Goal: Information Seeking & Learning: Learn about a topic

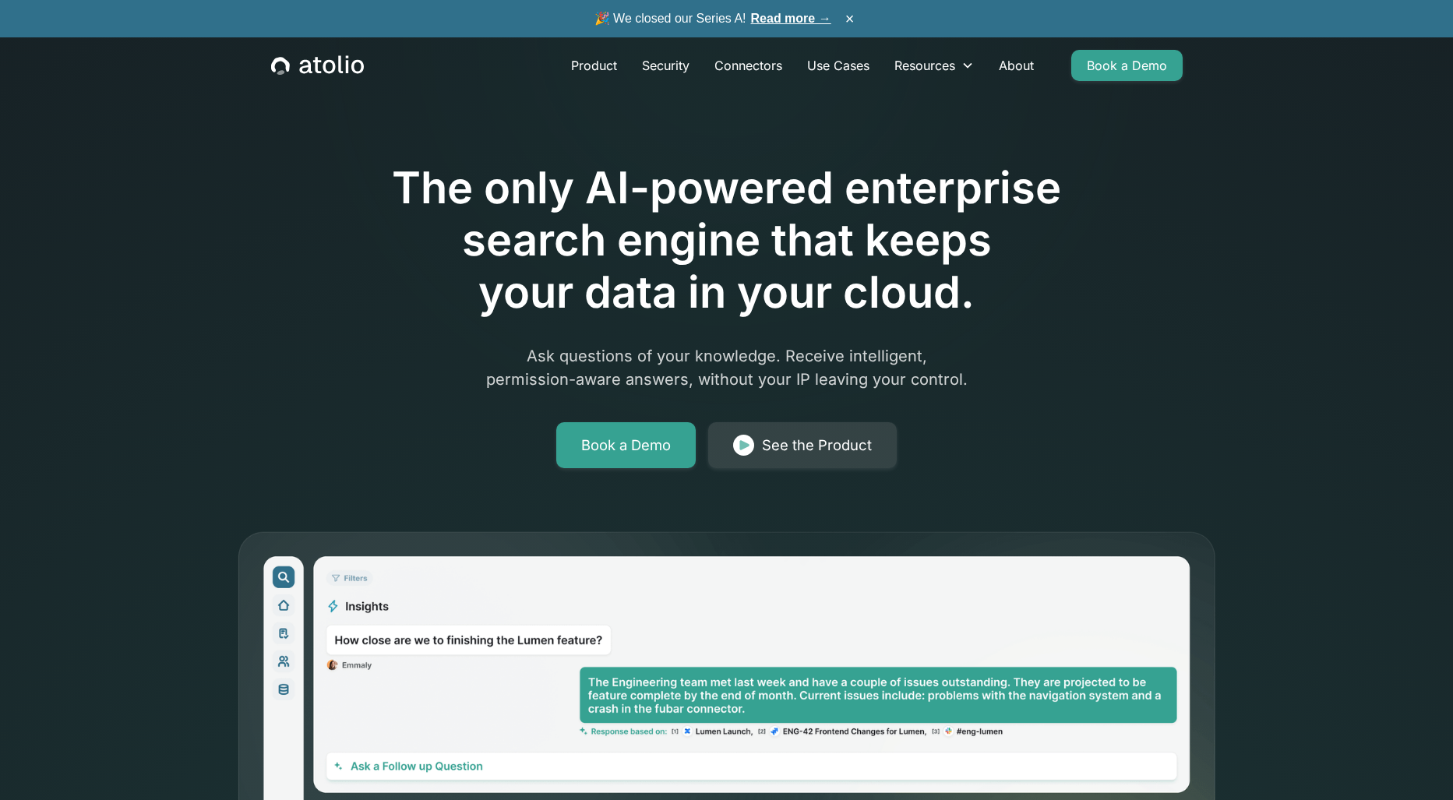
click at [1321, 468] on icon at bounding box center [1239, 762] width 428 height 1135
click at [793, 451] on div "See the Product" at bounding box center [817, 446] width 110 height 22
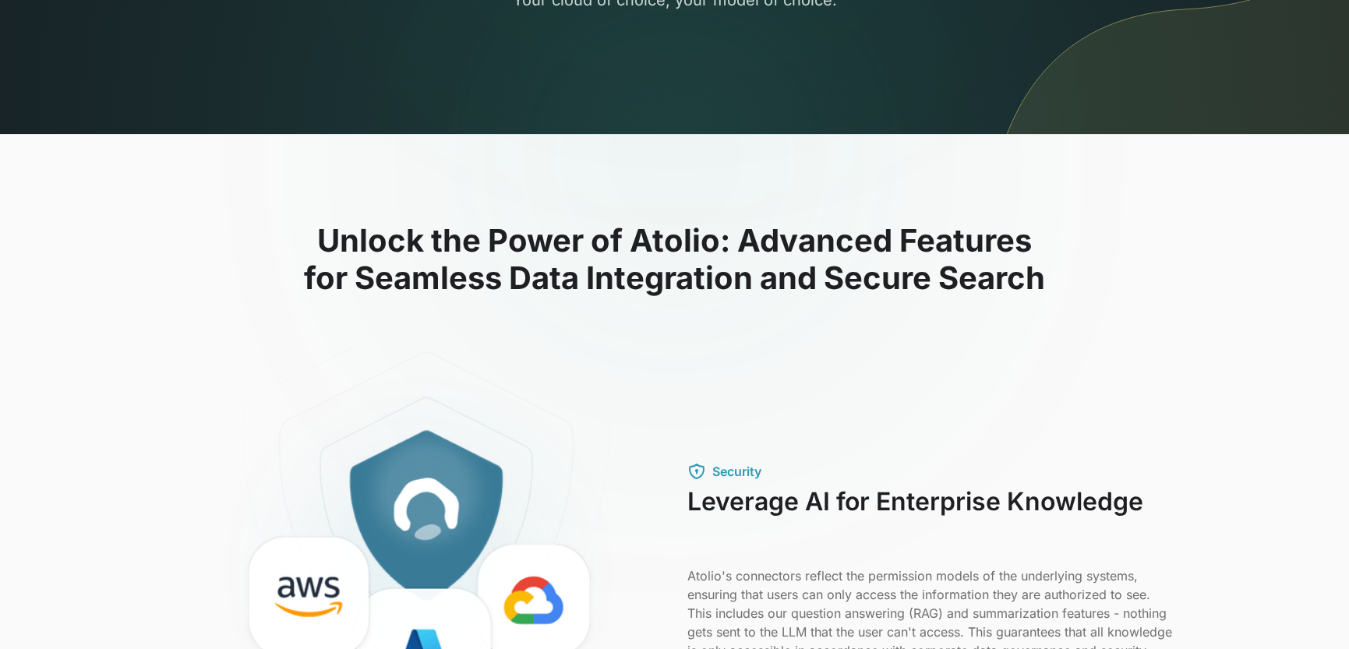
drag, startPoint x: 911, startPoint y: 214, endPoint x: 906, endPoint y: 193, distance: 21.5
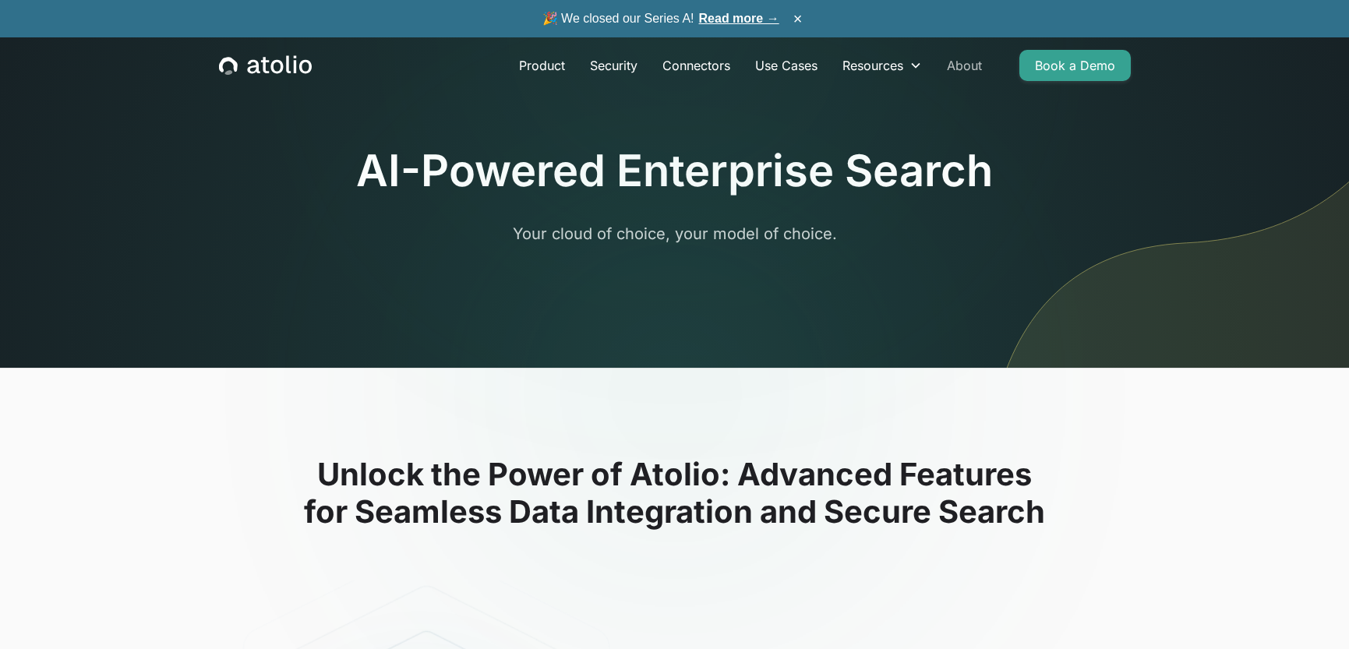
click at [969, 69] on link "About" at bounding box center [964, 65] width 60 height 31
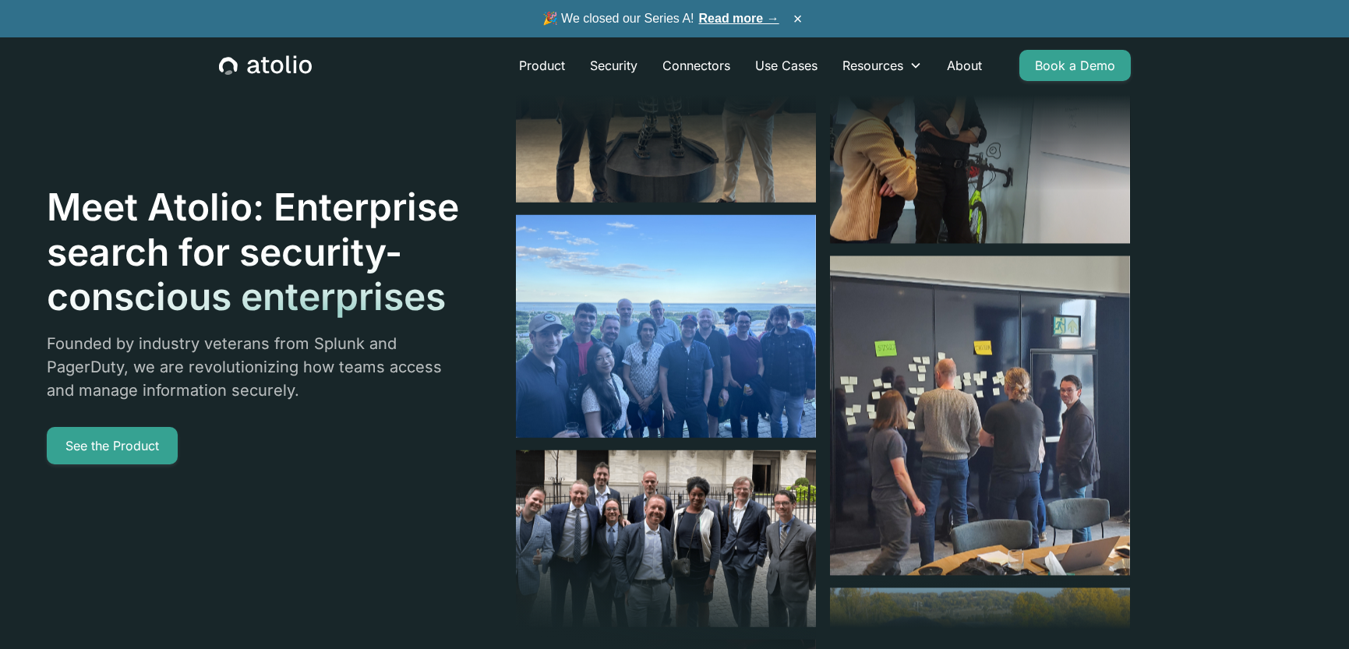
click at [273, 468] on div "Meet Atolio: Enterprise search for security-conscious enterprises Founded by in…" at bounding box center [589, 324] width 1084 height 649
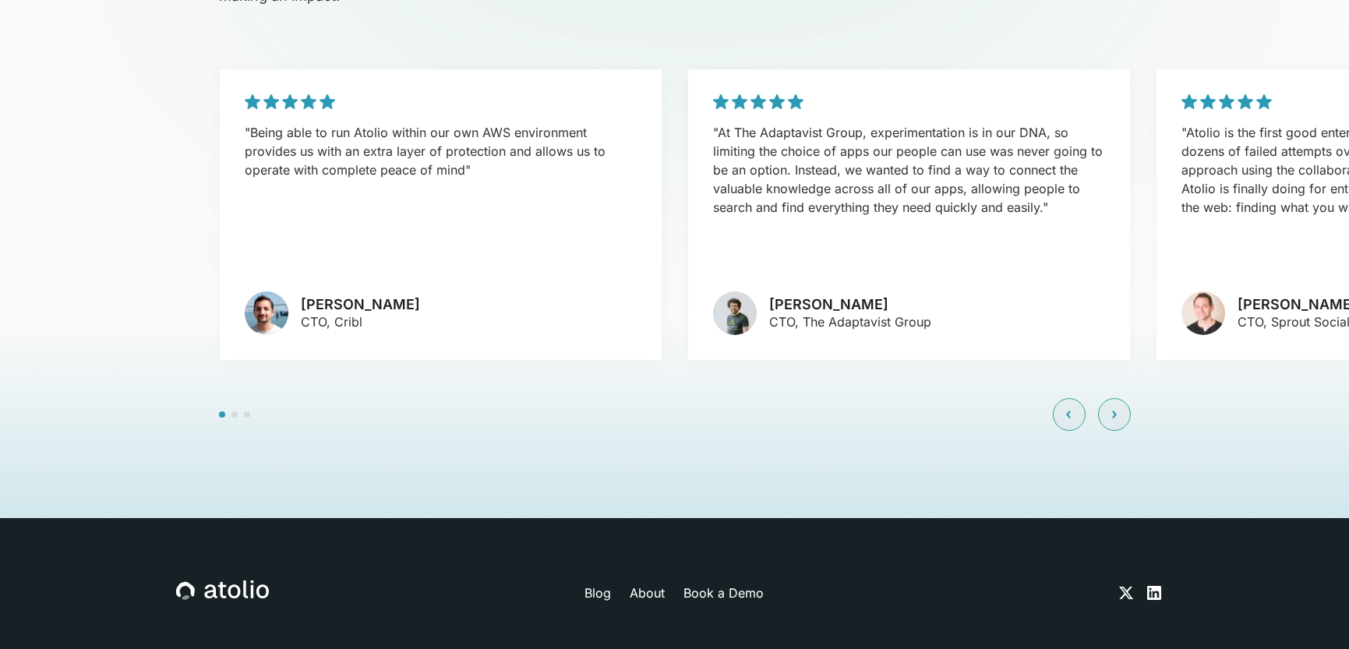
scroll to position [3761, 0]
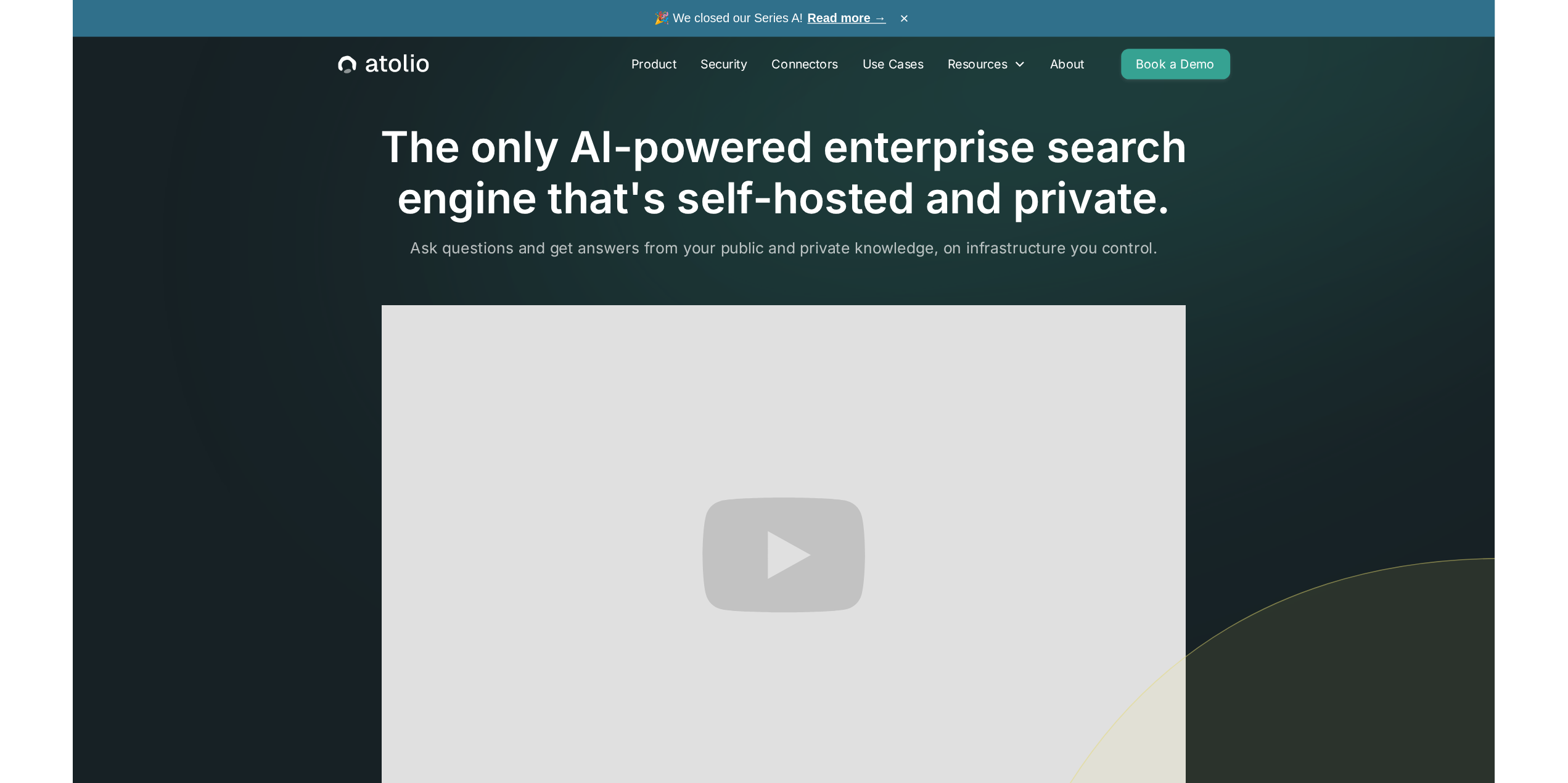
scroll to position [18, 0]
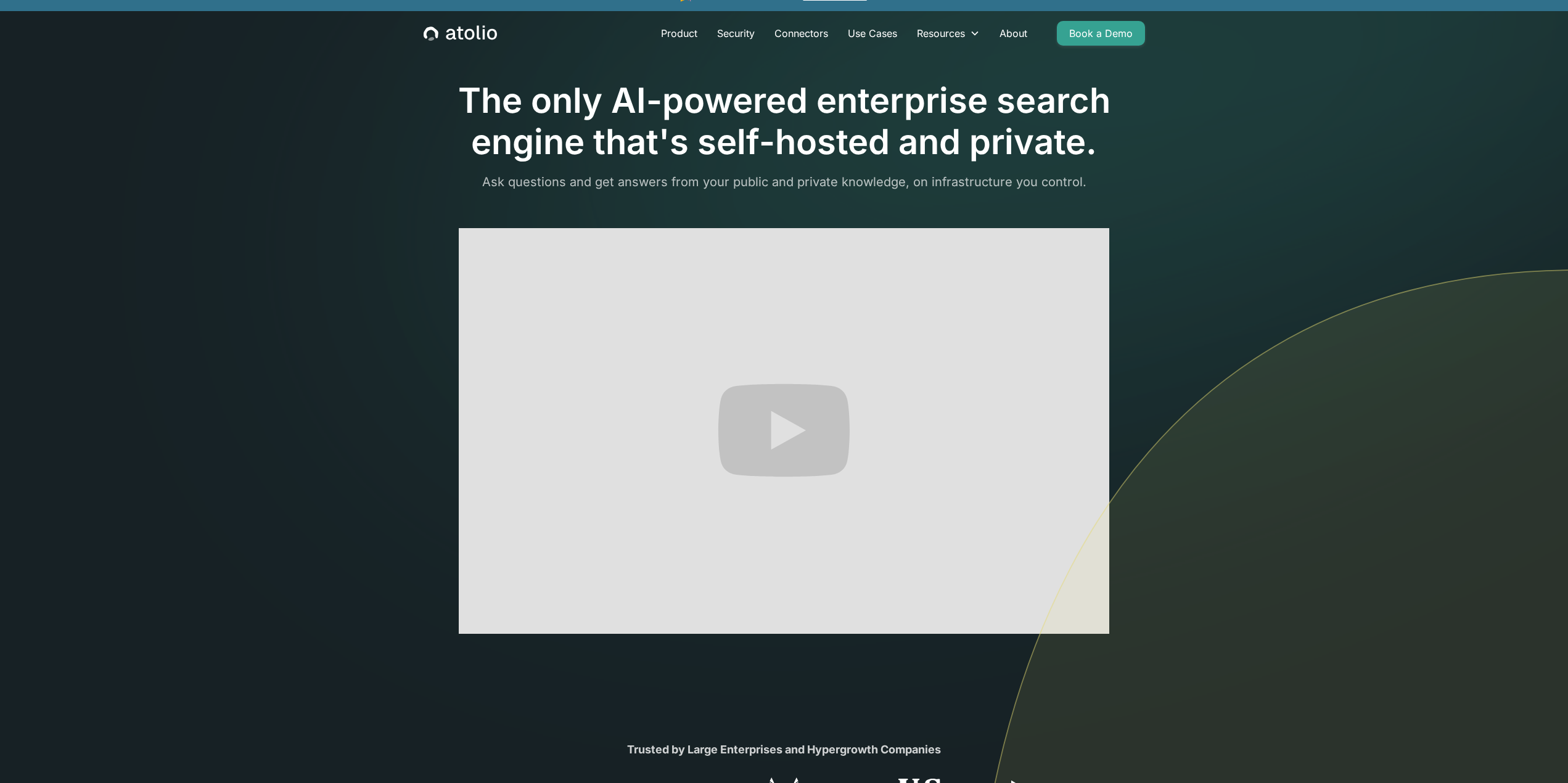
drag, startPoint x: 112, startPoint y: 283, endPoint x: 81, endPoint y: 292, distance: 32.3
click at [91, 291] on section "The only AI-powered enterprise search engine that's self-hosted and private. As…" at bounding box center [784, 431] width 1568 height 900
click at [81, 292] on section "The only AI-powered enterprise search engine that's self-hosted and private. As…" at bounding box center [784, 431] width 1568 height 900
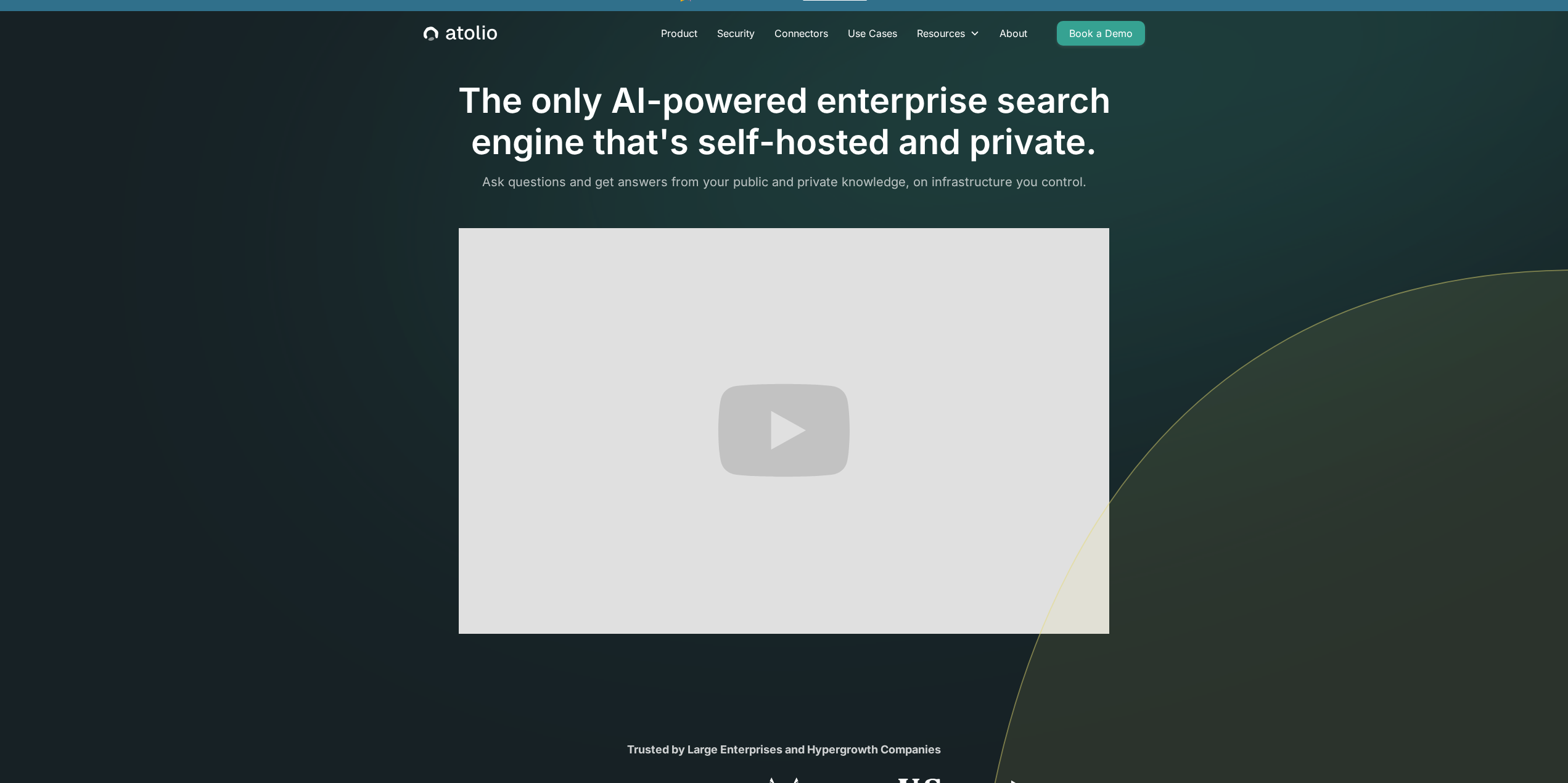
click at [193, 272] on section "The only AI-powered enterprise search engine that's self-hosted and private. As…" at bounding box center [784, 431] width 1568 height 900
click at [244, 260] on section "The only AI-powered enterprise search engine that's self-hosted and private. As…" at bounding box center [784, 431] width 1568 height 900
drag, startPoint x: 283, startPoint y: 587, endPoint x: 275, endPoint y: 591, distance: 8.9
click at [282, 588] on section "The only AI-powered enterprise search engine that's self-hosted and private. As…" at bounding box center [784, 431] width 1568 height 900
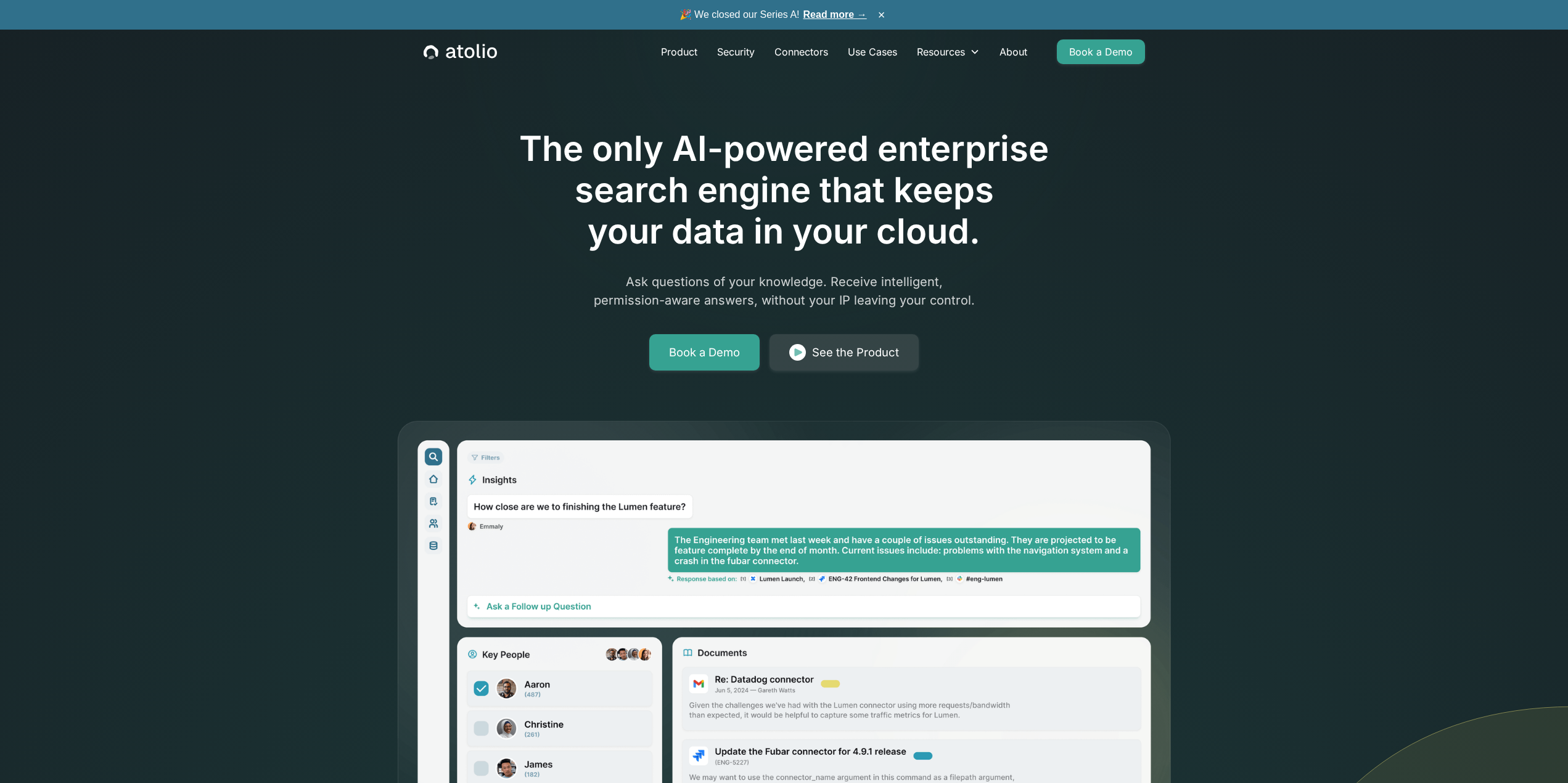
click at [754, 166] on h1 "The only AI-powered enterprise search engine that keeps your data in your cloud." at bounding box center [784, 190] width 632 height 124
click at [754, 165] on h1 "The only AI-powered enterprise search engine that keeps your data in your cloud." at bounding box center [784, 190] width 632 height 124
click at [696, 133] on h1 "The only AI-powered enterprise search engine that keeps your data in your cloud." at bounding box center [784, 190] width 632 height 124
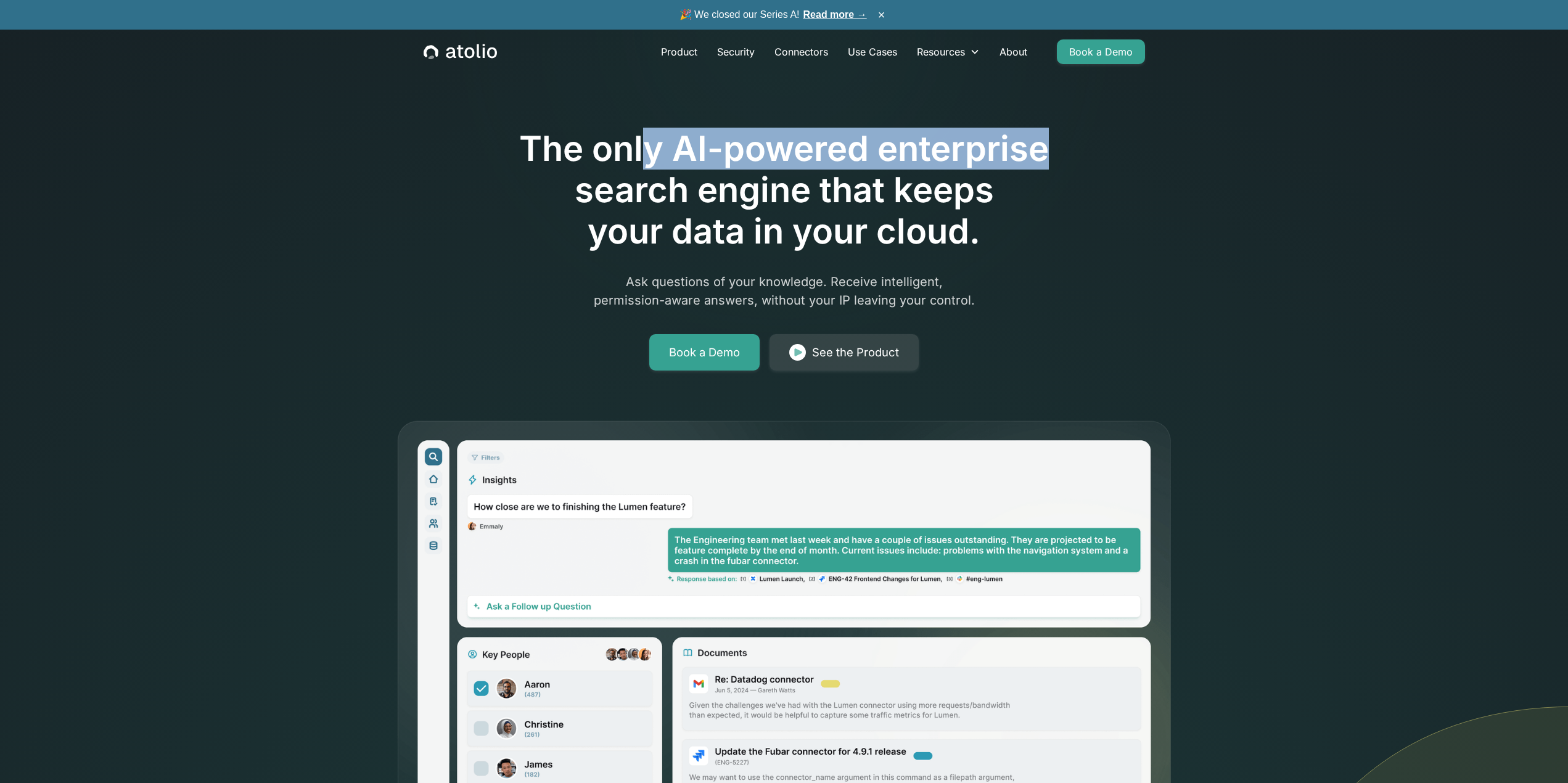
drag, startPoint x: 640, startPoint y: 151, endPoint x: 1115, endPoint y: 168, distance: 475.3
click at [1115, 168] on div "The only AI-powered enterprise search engine that keeps your data in your cloud…" at bounding box center [784, 451] width 789 height 785
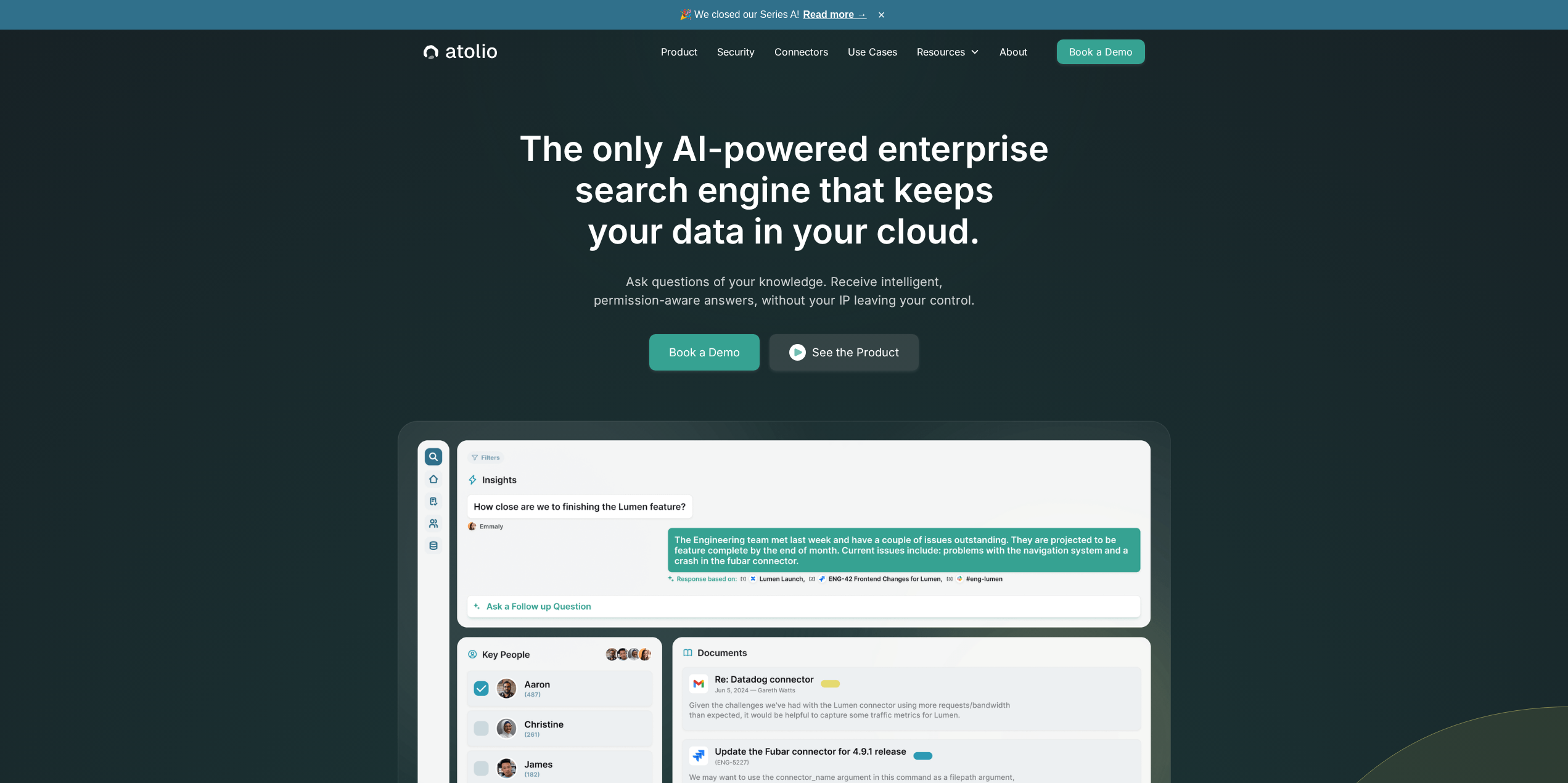
click at [905, 211] on h1 "The only AI-powered enterprise search engine that keeps your data in your cloud." at bounding box center [784, 190] width 632 height 124
drag, startPoint x: 727, startPoint y: 188, endPoint x: 1017, endPoint y: 200, distance: 290.2
click at [1000, 200] on h1 "The only AI-powered enterprise search engine that keeps your data in your cloud." at bounding box center [784, 190] width 632 height 124
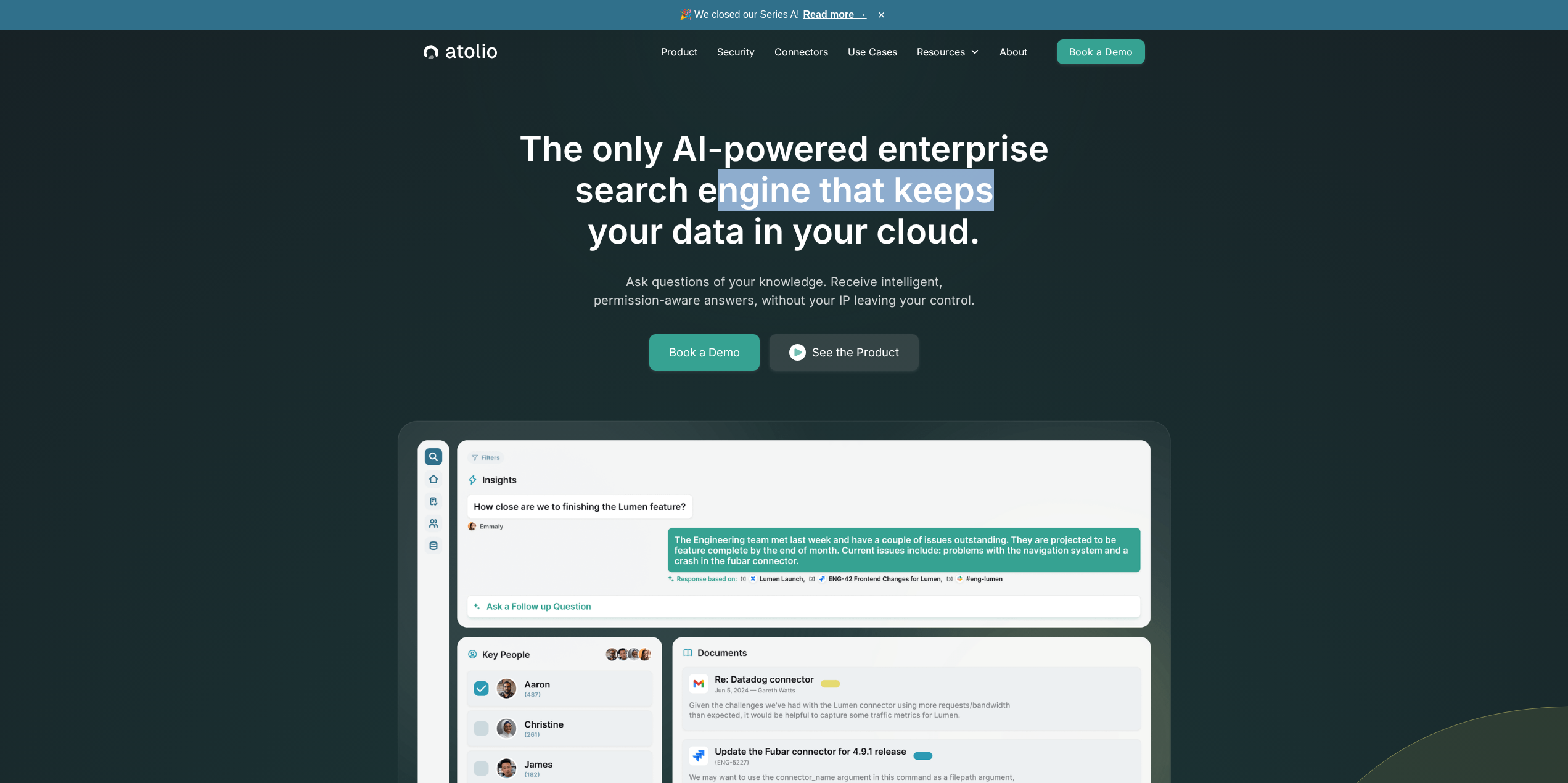
drag, startPoint x: 1017, startPoint y: 200, endPoint x: 1004, endPoint y: 202, distance: 13.2
click at [1015, 200] on h1 "The only AI-powered enterprise search engine that keeps your data in your cloud." at bounding box center [784, 190] width 632 height 124
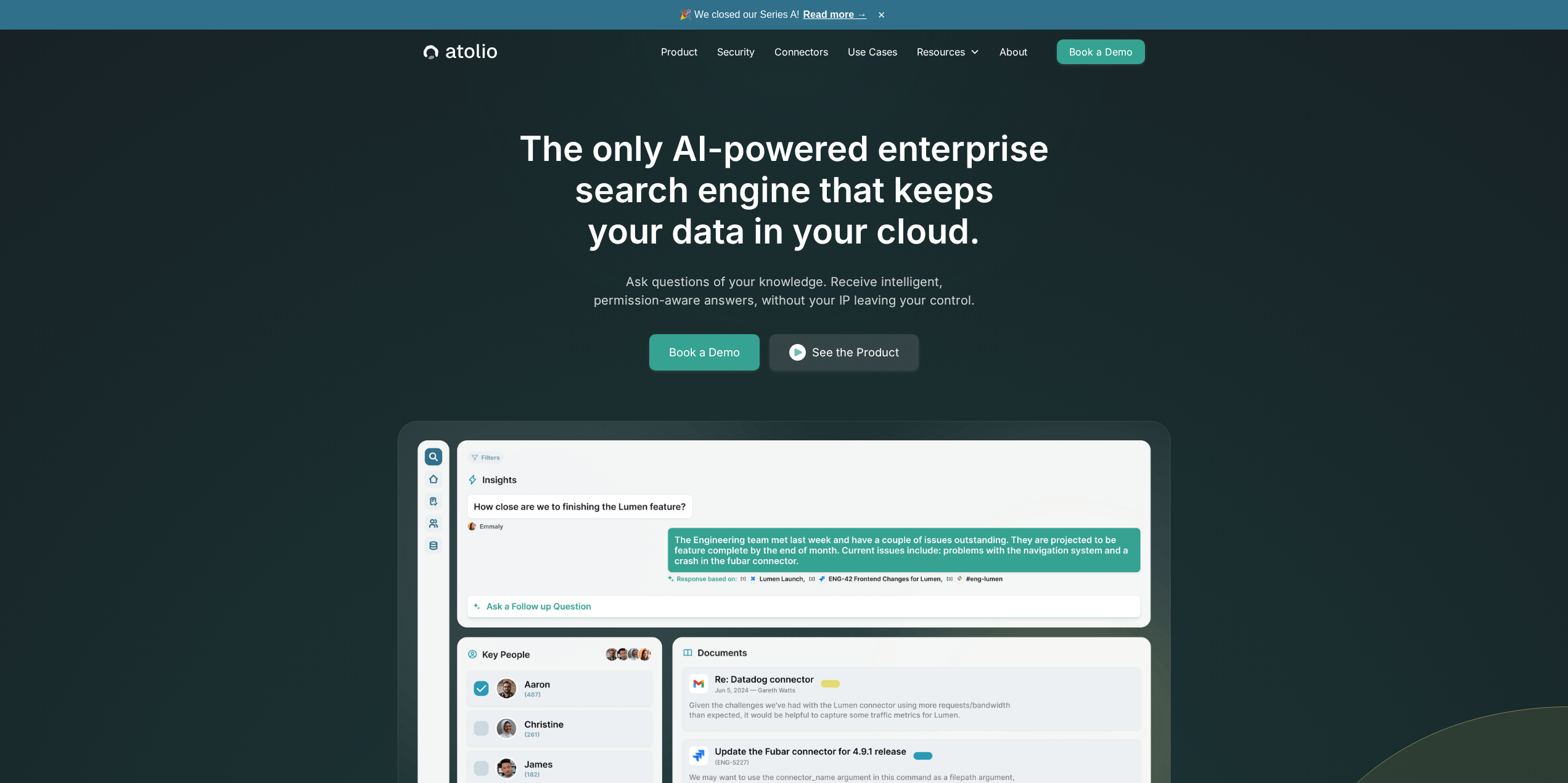
click at [905, 217] on h1 "The only AI-powered enterprise search engine that keeps your data in your cloud." at bounding box center [784, 190] width 632 height 124
click at [899, 219] on h1 "The only AI-powered enterprise search engine that keeps your data in your cloud." at bounding box center [784, 190] width 632 height 124
drag, startPoint x: 1209, startPoint y: 208, endPoint x: 943, endPoint y: 152, distance: 271.8
click at [1207, 214] on div "The only AI-powered enterprise search engine that keeps your data in your cloud…" at bounding box center [784, 422] width 1568 height 844
click at [579, 170] on h1 "The only AI-powered enterprise search engine that keeps your data in your cloud." at bounding box center [784, 190] width 632 height 124
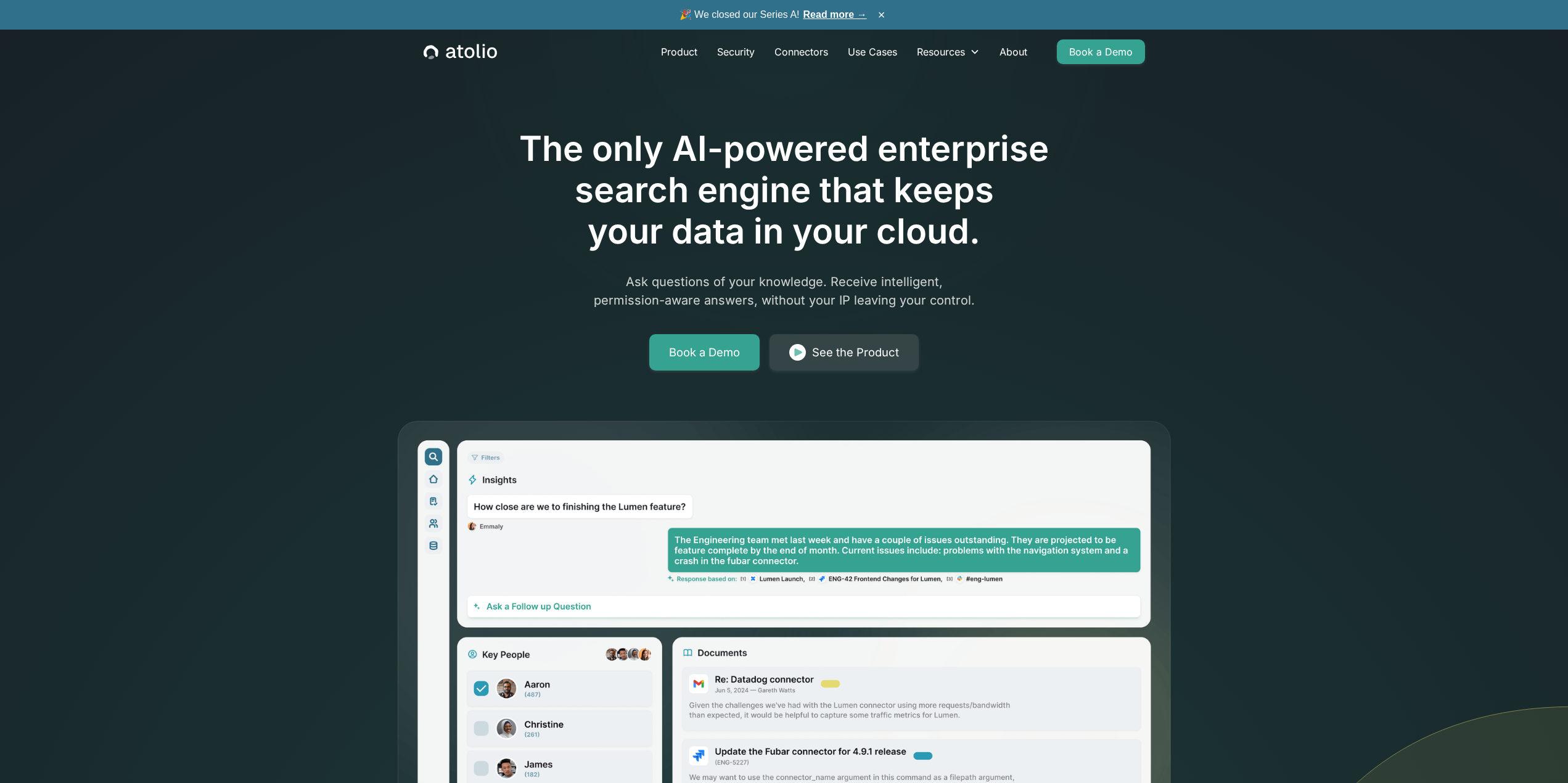
drag, startPoint x: 719, startPoint y: 169, endPoint x: 716, endPoint y: 177, distance: 8.5
click at [713, 172] on h1 "The only AI-powered enterprise search engine that keeps your data in your cloud." at bounding box center [784, 190] width 632 height 124
click at [694, 185] on h1 "The only AI-powered enterprise search engine that keeps your data in your cloud." at bounding box center [784, 190] width 632 height 124
click at [211, 427] on div "The only AI-powered enterprise search engine that keeps your data in your cloud…" at bounding box center [784, 422] width 1568 height 844
click at [203, 542] on div "The only AI-powered enterprise search engine that keeps your data in your cloud…" at bounding box center [784, 422] width 1568 height 844
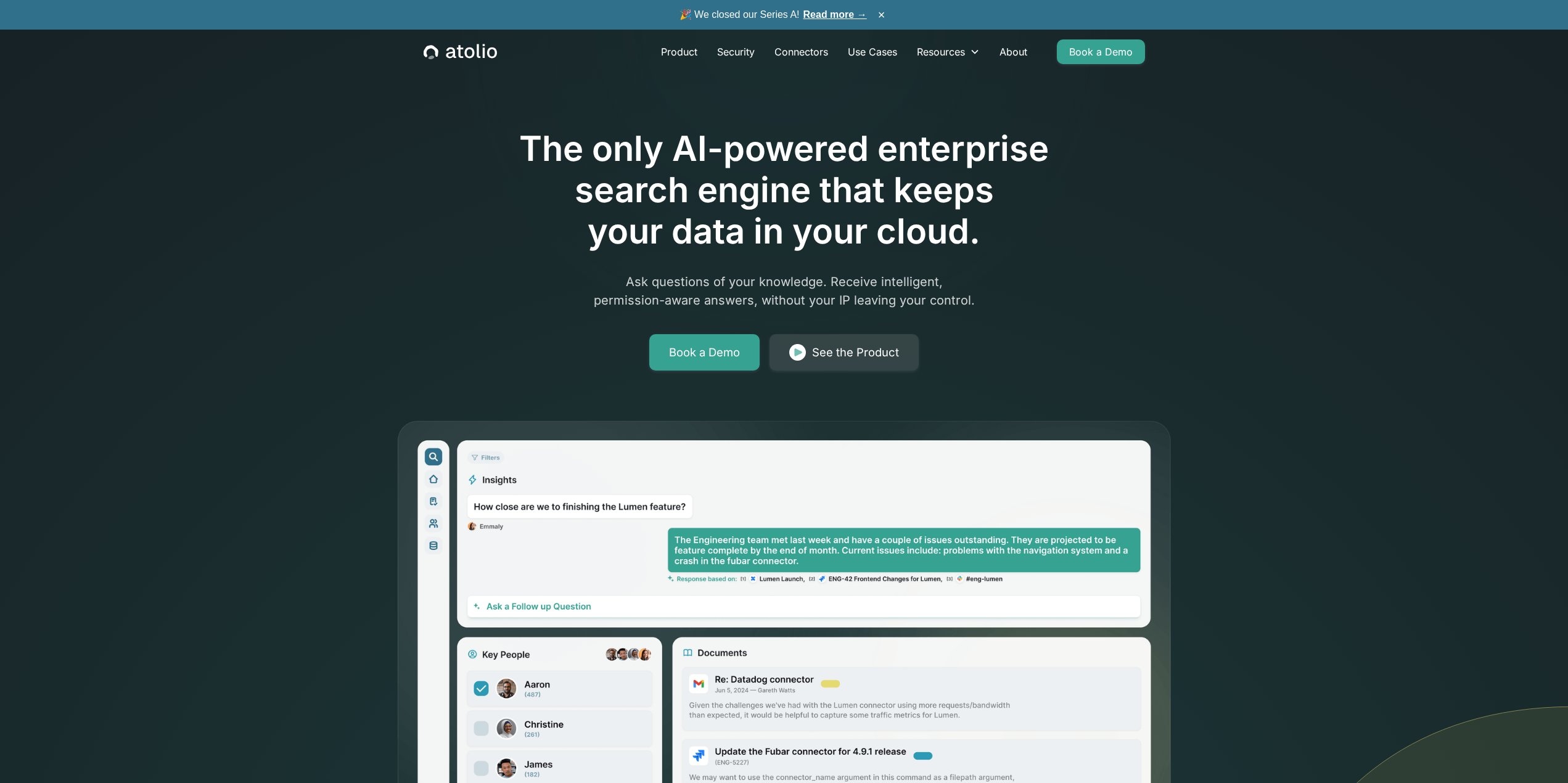
drag, startPoint x: 206, startPoint y: 431, endPoint x: 206, endPoint y: 423, distance: 8.0
click at [205, 428] on div "The only AI-powered enterprise search engine that keeps your data in your cloud…" at bounding box center [784, 422] width 1568 height 844
drag, startPoint x: 219, startPoint y: 393, endPoint x: 224, endPoint y: 384, distance: 10.3
click at [222, 386] on div "The only AI-powered enterprise search engine that keeps your data in your cloud…" at bounding box center [784, 422] width 1568 height 844
drag, startPoint x: 260, startPoint y: 356, endPoint x: 279, endPoint y: 338, distance: 26.2
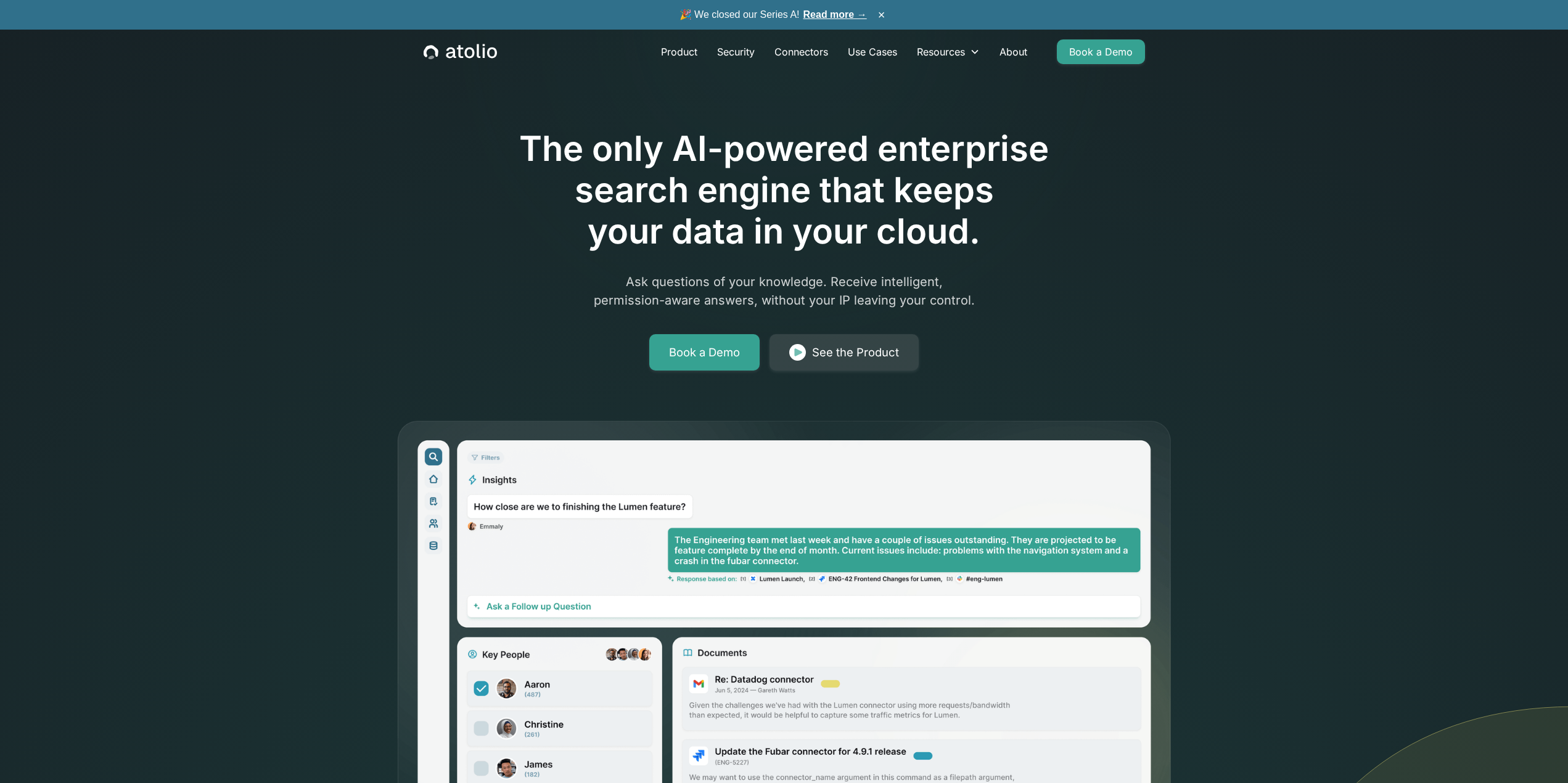
click at [263, 349] on div "The only AI-powered enterprise search engine that keeps your data in your cloud…" at bounding box center [784, 422] width 1568 height 844
drag, startPoint x: 401, startPoint y: 293, endPoint x: 385, endPoint y: 290, distance: 16.3
click at [387, 291] on div "The only AI-powered enterprise search engine that keeps your data in your cloud…" at bounding box center [784, 422] width 1568 height 844
click at [549, 227] on h1 "The only AI-powered enterprise search engine that keeps your data in your cloud." at bounding box center [784, 190] width 632 height 124
click at [574, 193] on h1 "The only AI-powered enterprise search engine that keeps your data in your cloud." at bounding box center [784, 190] width 632 height 124
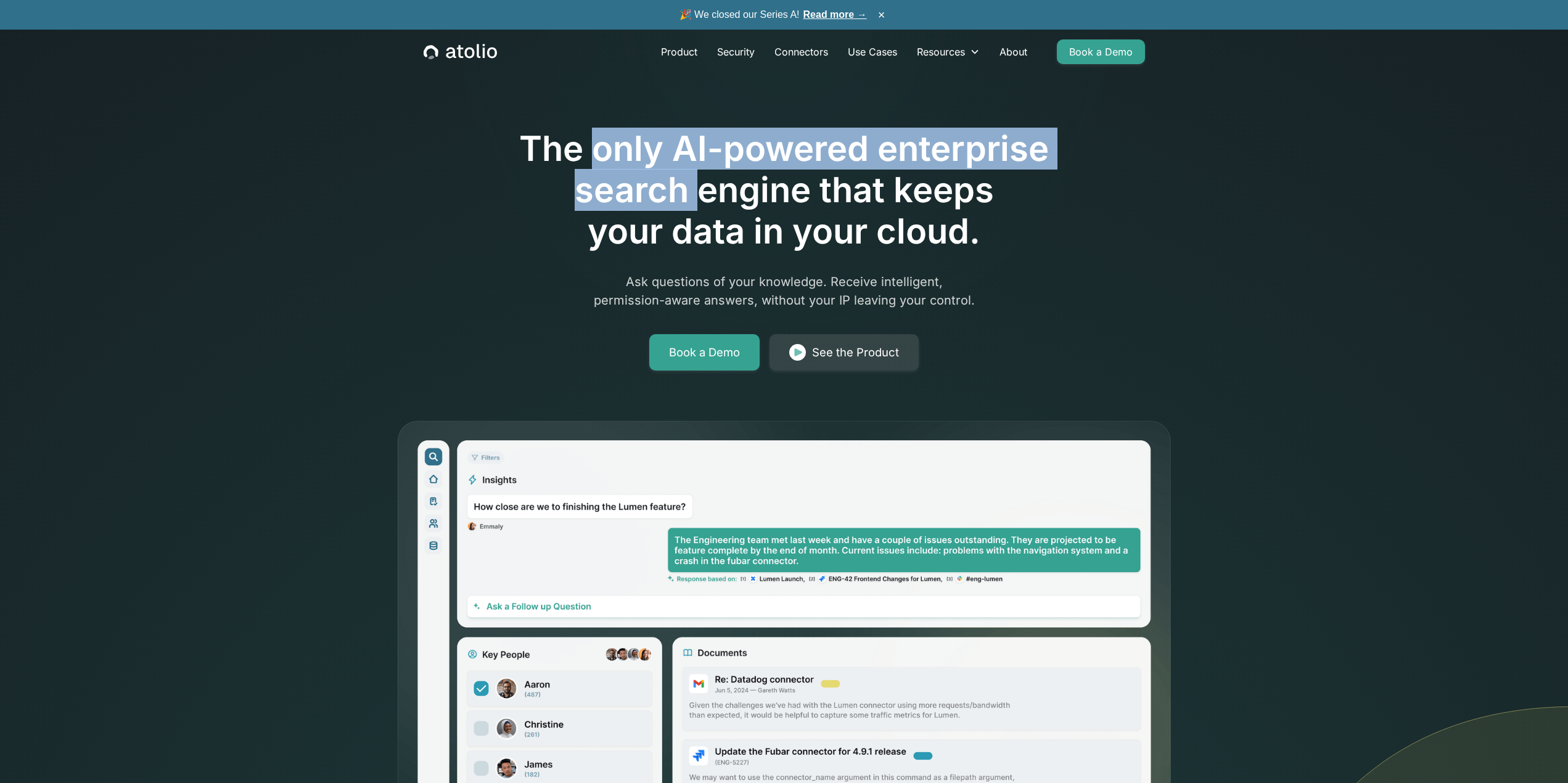
drag, startPoint x: 590, startPoint y: 168, endPoint x: 723, endPoint y: 200, distance: 136.8
click at [723, 200] on h1 "The only AI-powered enterprise search engine that keeps your data in your cloud." at bounding box center [784, 190] width 632 height 124
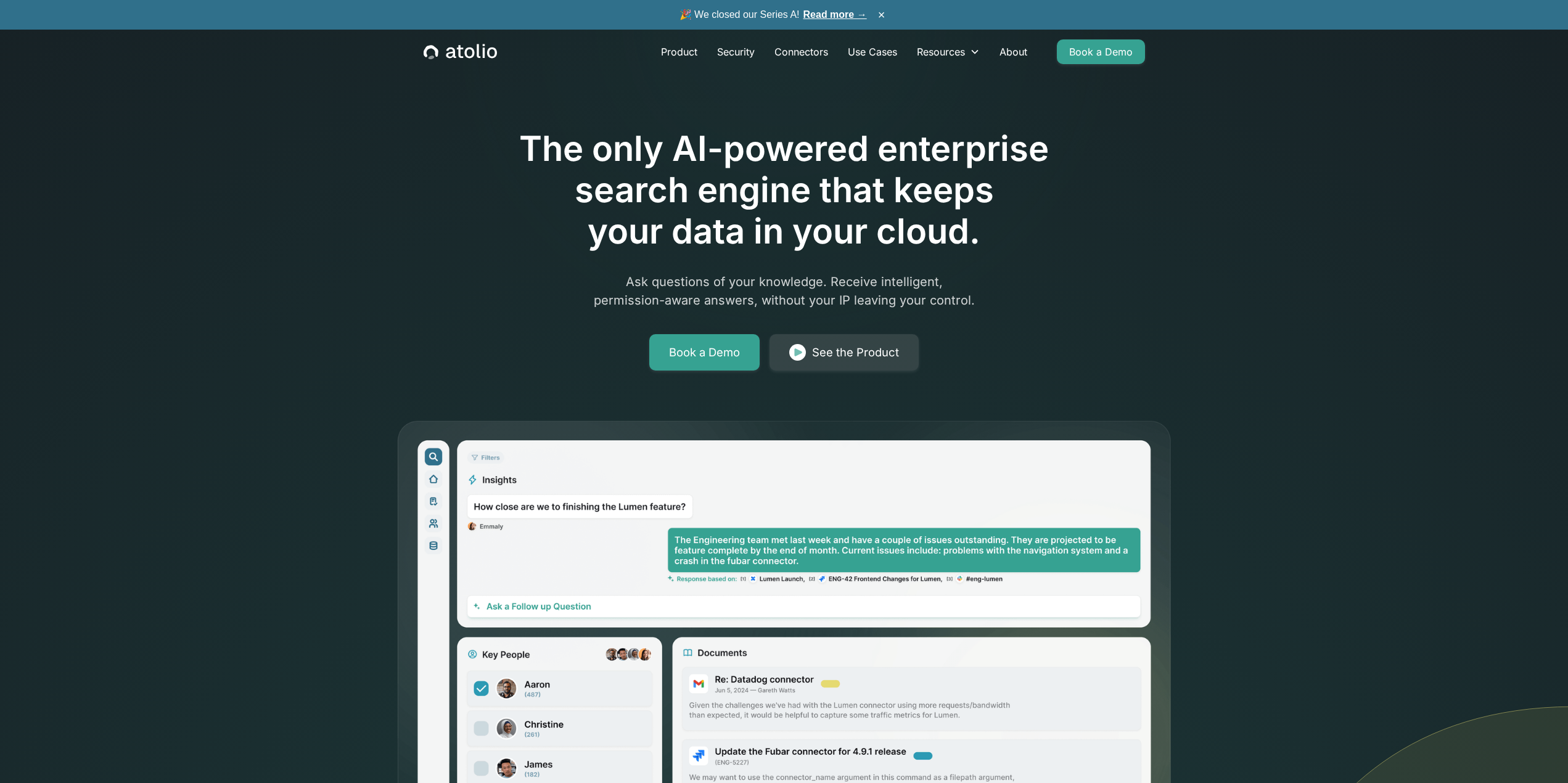
drag, startPoint x: 981, startPoint y: 283, endPoint x: 1356, endPoint y: 583, distance: 480.2
click at [1027, 297] on div "The only AI-powered enterprise search engine that keeps your data in your cloud…" at bounding box center [784, 215] width 632 height 311
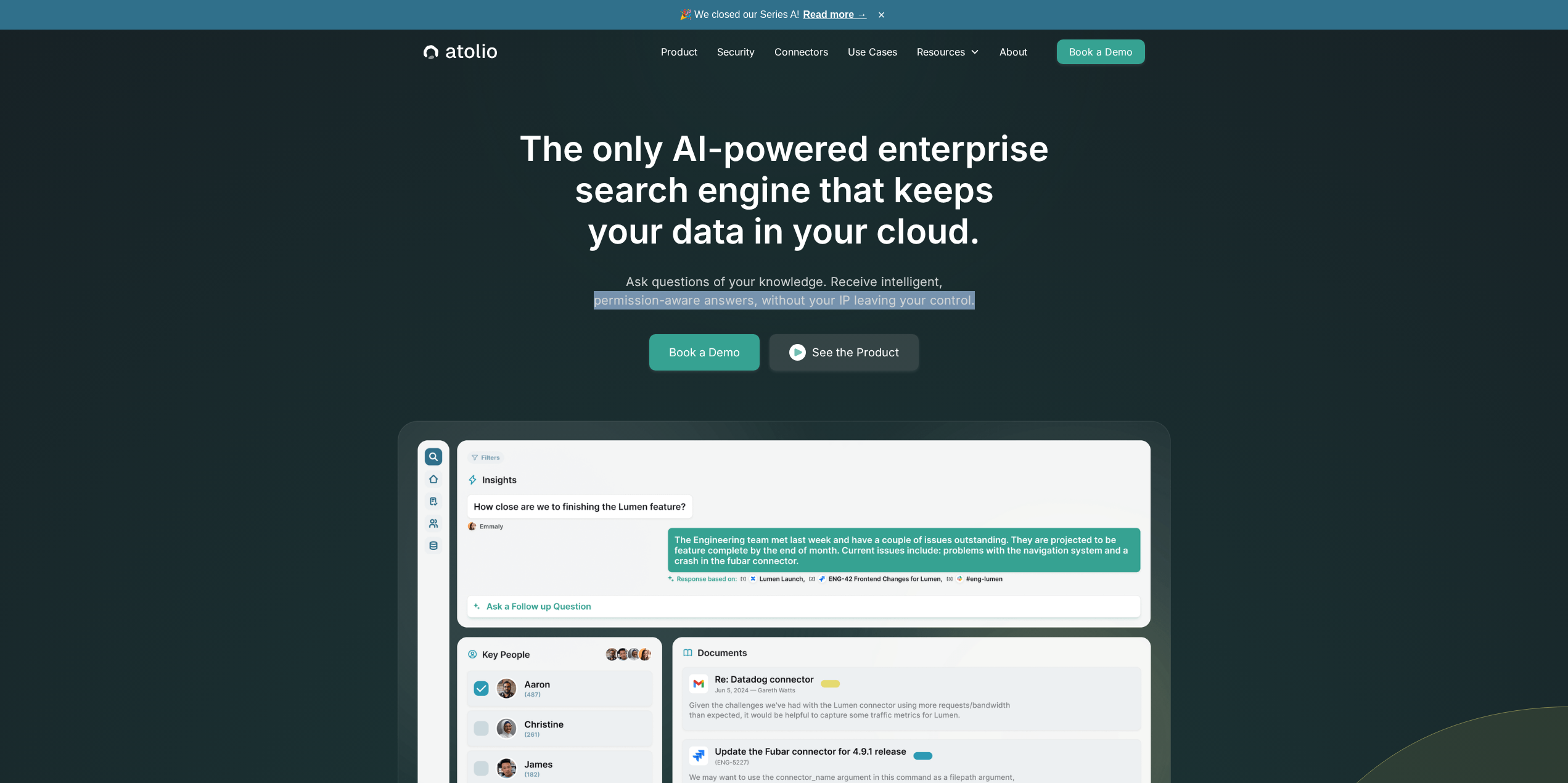
click at [1146, 262] on div "The only AI-powered enterprise search engine that keeps your data in your cloud…" at bounding box center [784, 451] width 789 height 785
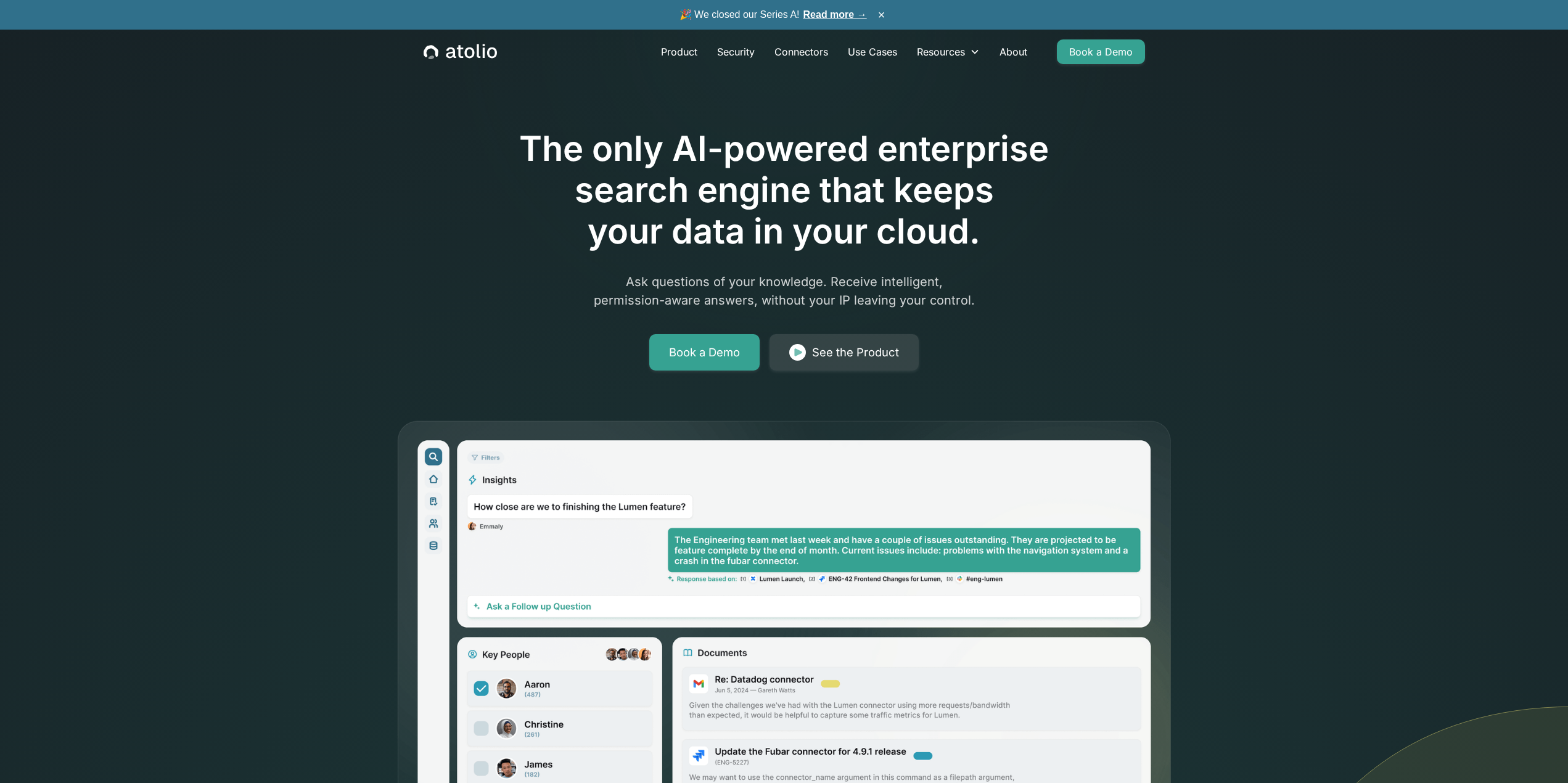
click at [1147, 261] on div "The only AI-powered enterprise search engine that keeps your data in your cloud…" at bounding box center [784, 451] width 789 height 785
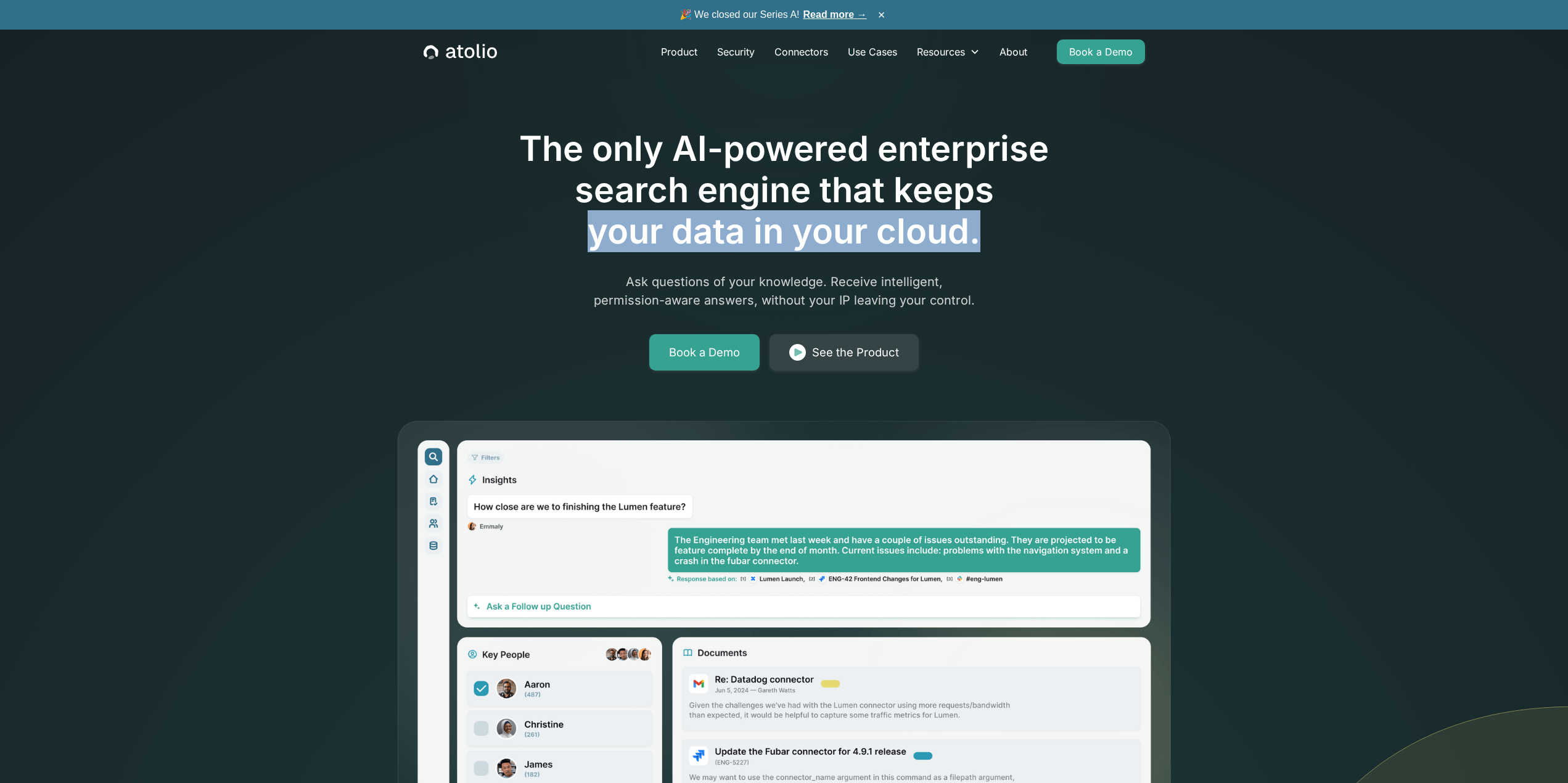
drag, startPoint x: 1210, startPoint y: 196, endPoint x: 1228, endPoint y: 131, distance: 67.4
click at [1213, 184] on div "The only AI-powered enterprise search engine that keeps your data in your cloud…" at bounding box center [784, 422] width 1568 height 844
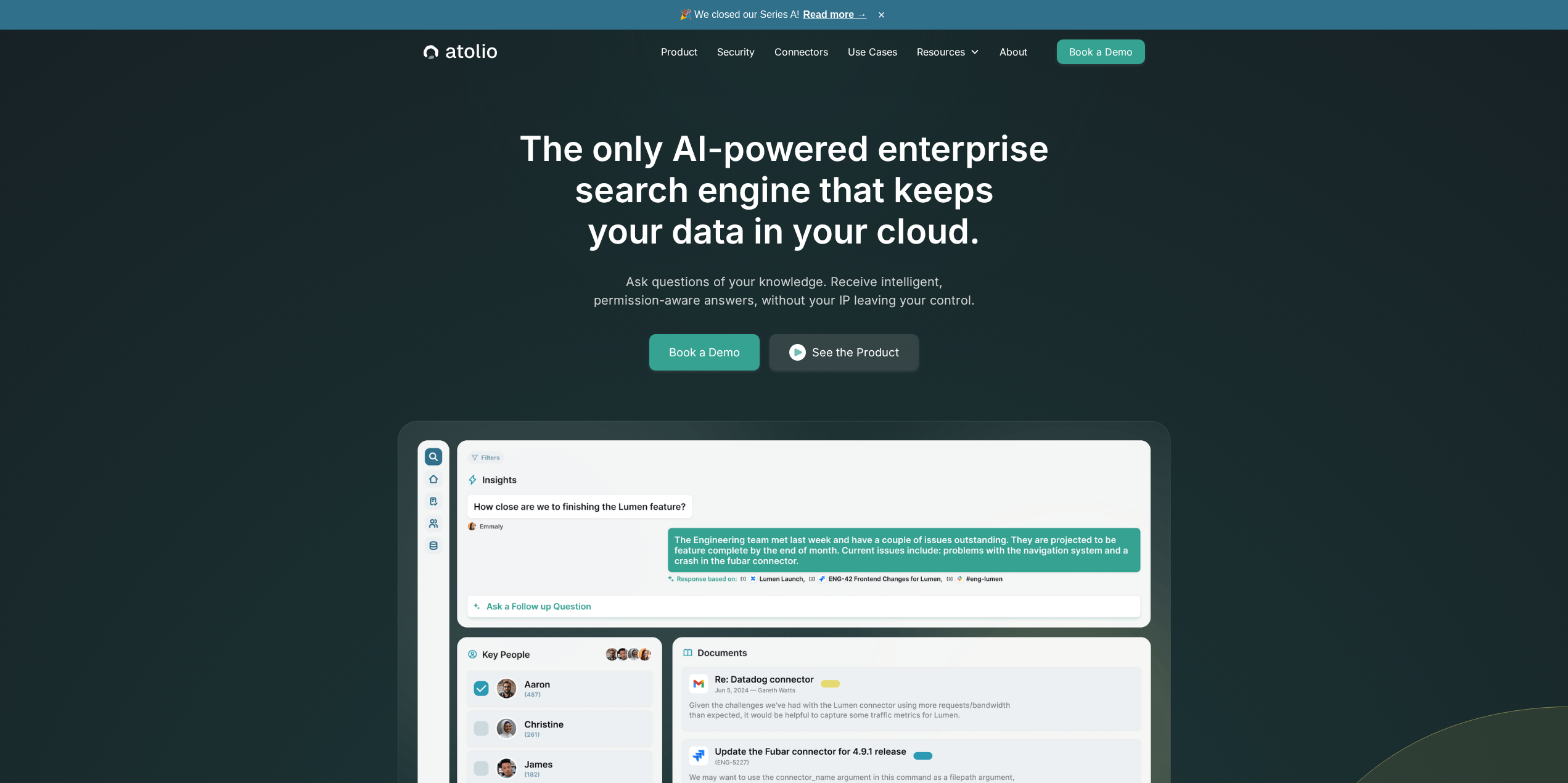
drag, startPoint x: 1228, startPoint y: 131, endPoint x: 1249, endPoint y: 80, distance: 55.2
click at [1230, 126] on div "The only AI-powered enterprise search engine that keeps your data in your cloud…" at bounding box center [784, 422] width 1568 height 844
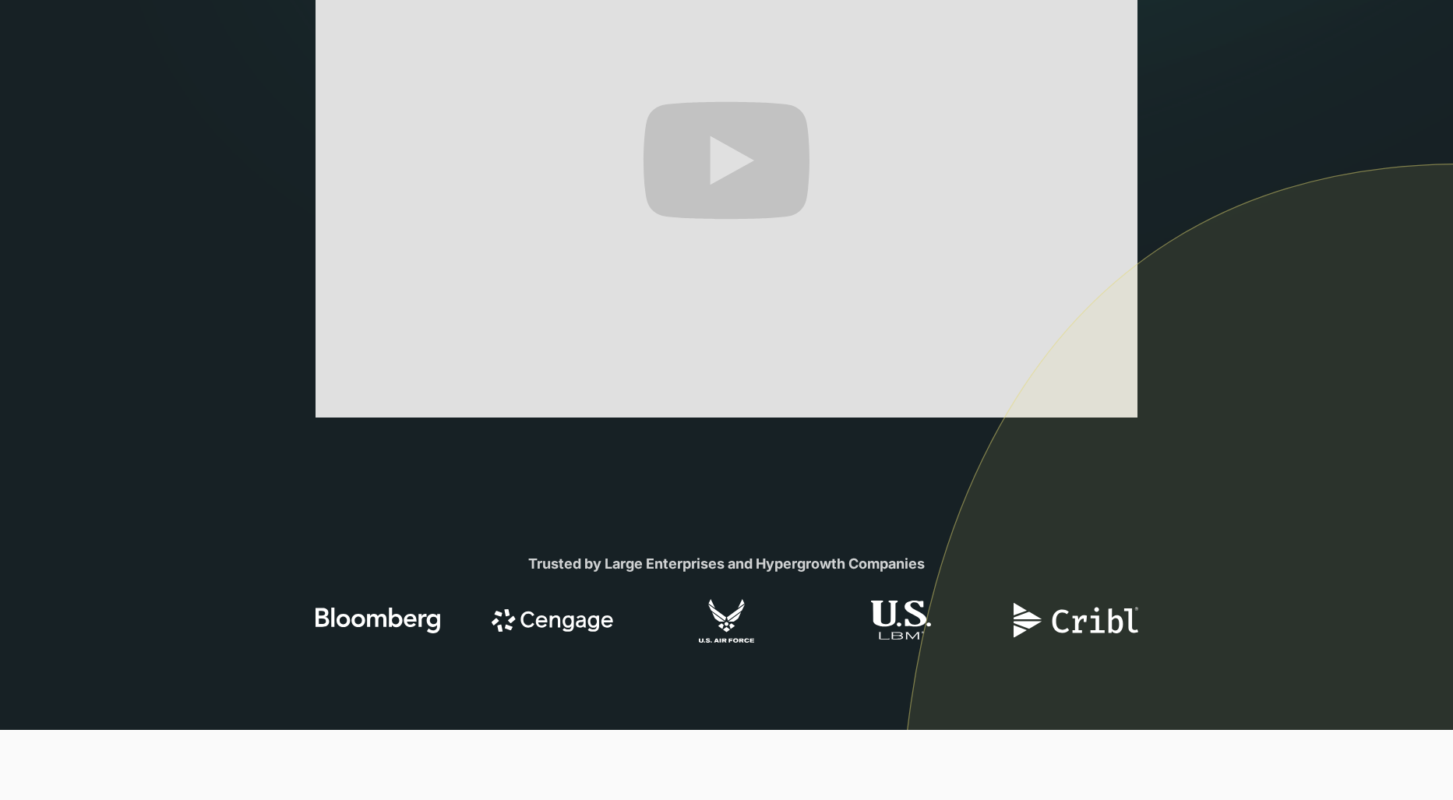
scroll to position [725, 0]
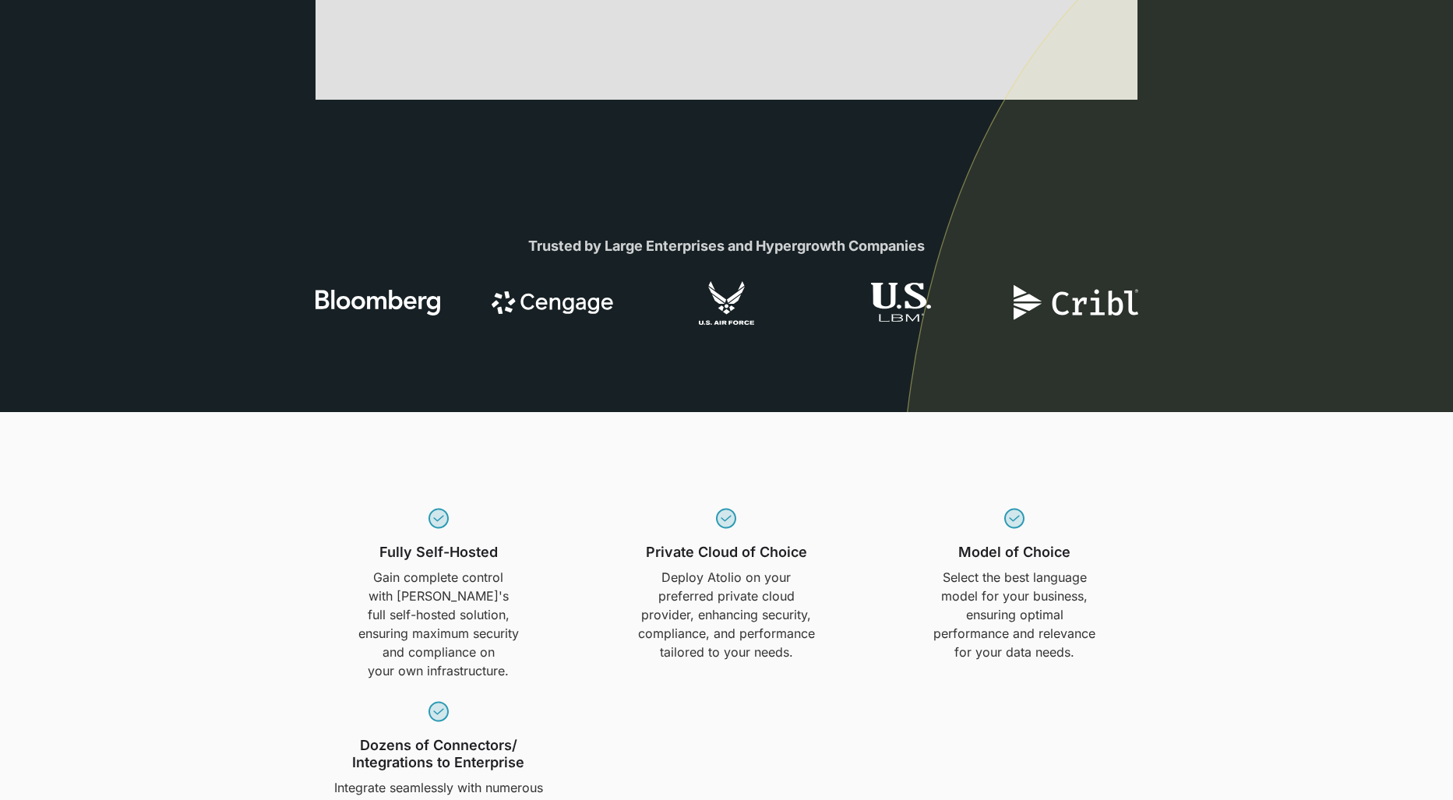
click at [785, 618] on p "Deploy Atolio on your preferred private cloud provider, enhancing security, com…" at bounding box center [726, 614] width 178 height 93
click at [809, 603] on p "Deploy Atolio on your preferred private cloud provider, enhancing security, com…" at bounding box center [726, 614] width 178 height 93
click at [805, 601] on p "Deploy Atolio on your preferred private cloud provider, enhancing security, com…" at bounding box center [726, 614] width 178 height 93
drag, startPoint x: 803, startPoint y: 601, endPoint x: 513, endPoint y: 565, distance: 292.1
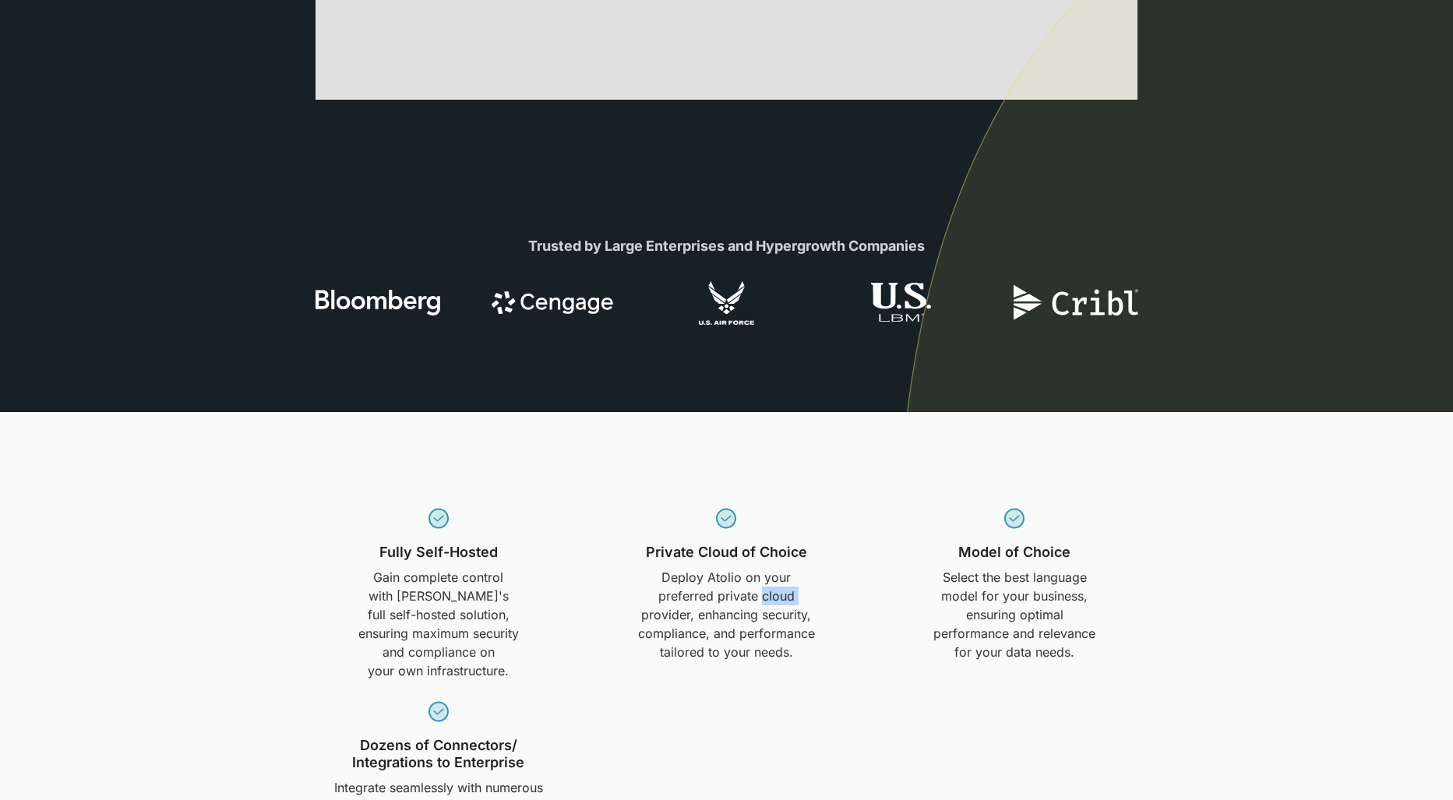
click at [799, 601] on p "Deploy Atolio on your preferred private cloud provider, enhancing security, com…" at bounding box center [726, 614] width 178 height 93
click at [464, 567] on div "Fully Self-Hosted Gain complete control with Atolio's full self-hosted solution…" at bounding box center [439, 593] width 270 height 175
drag, startPoint x: 515, startPoint y: 573, endPoint x: 582, endPoint y: 562, distance: 67.9
click at [526, 574] on div "Fully Self-Hosted Gain complete control with Atolio's full self-hosted solution…" at bounding box center [439, 593] width 270 height 175
click at [1171, 643] on div "Fully Self-Hosted Gain complete control with Atolio's full self-hosted solution…" at bounding box center [727, 676] width 912 height 354
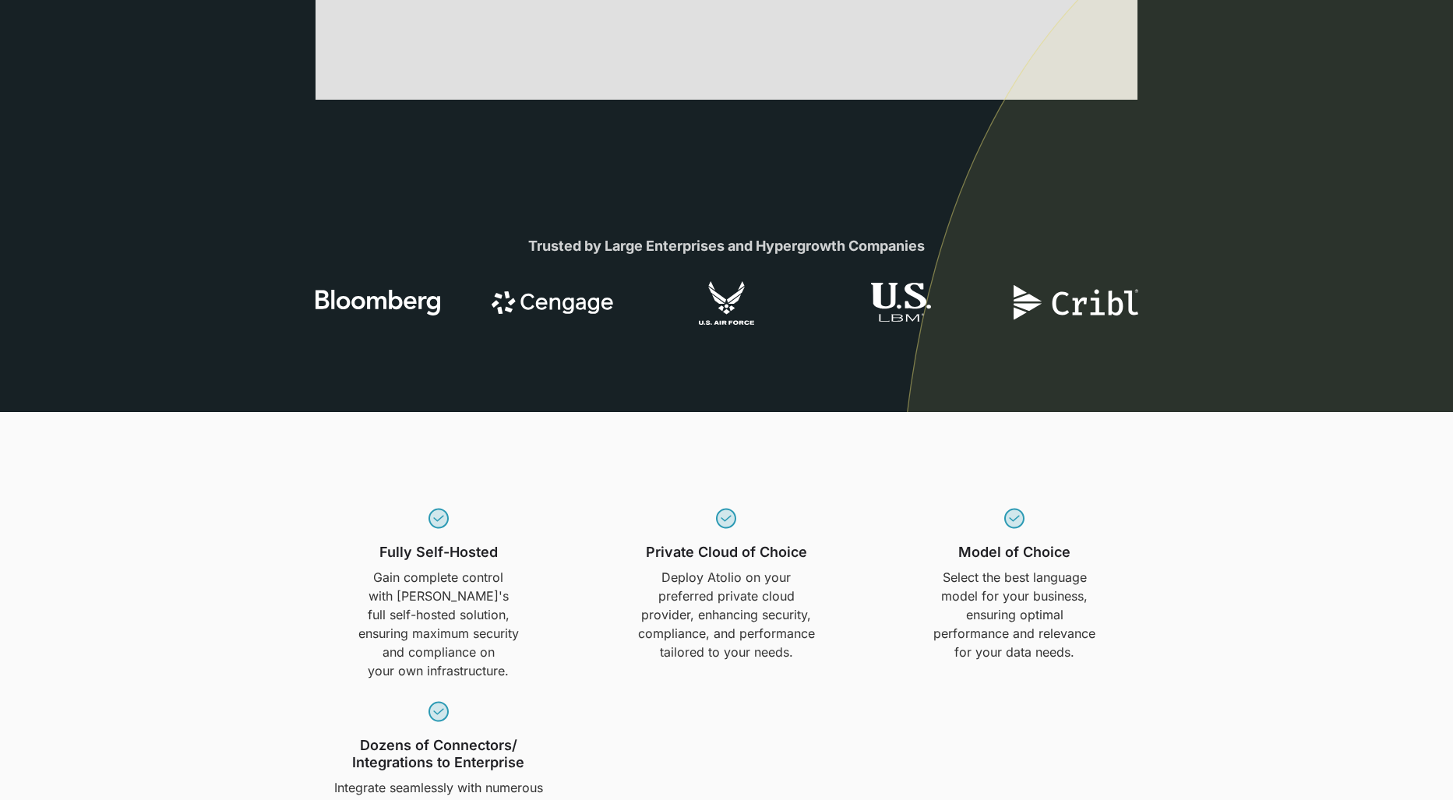
click at [1082, 624] on p "Select the best language model for your business, ensuring optimal performance …" at bounding box center [1015, 614] width 178 height 93
drag, startPoint x: 1082, startPoint y: 623, endPoint x: 1071, endPoint y: 617, distance: 12.2
click at [1077, 619] on p "Select the best language model for your business, ensuring optimal performance …" at bounding box center [1015, 614] width 178 height 93
click at [1073, 605] on p "Select the best language model for your business, ensuring optimal performance …" at bounding box center [1015, 614] width 178 height 93
click at [1094, 594] on p "Select the best language model for your business, ensuring optimal performance …" at bounding box center [1015, 614] width 178 height 93
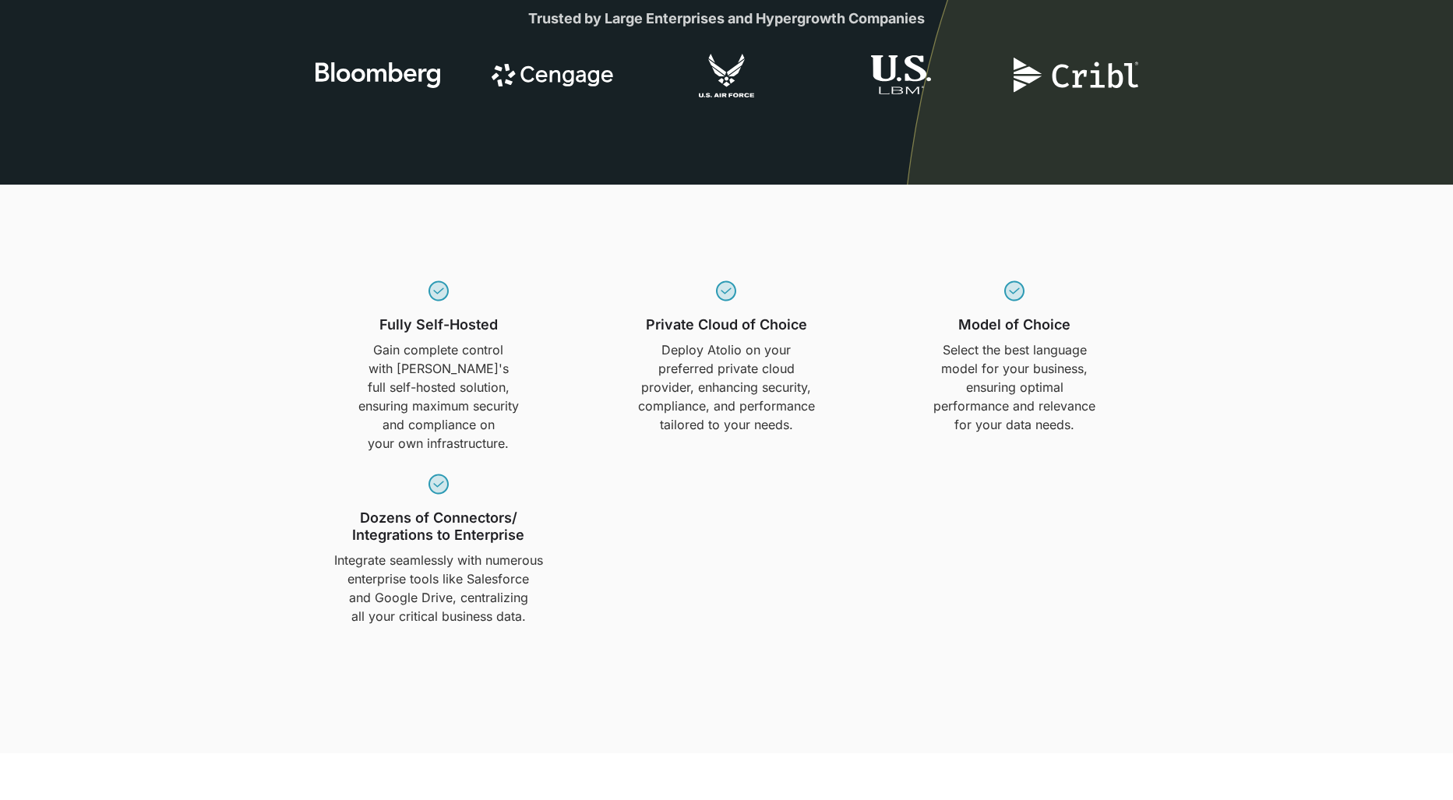
scroll to position [958, 0]
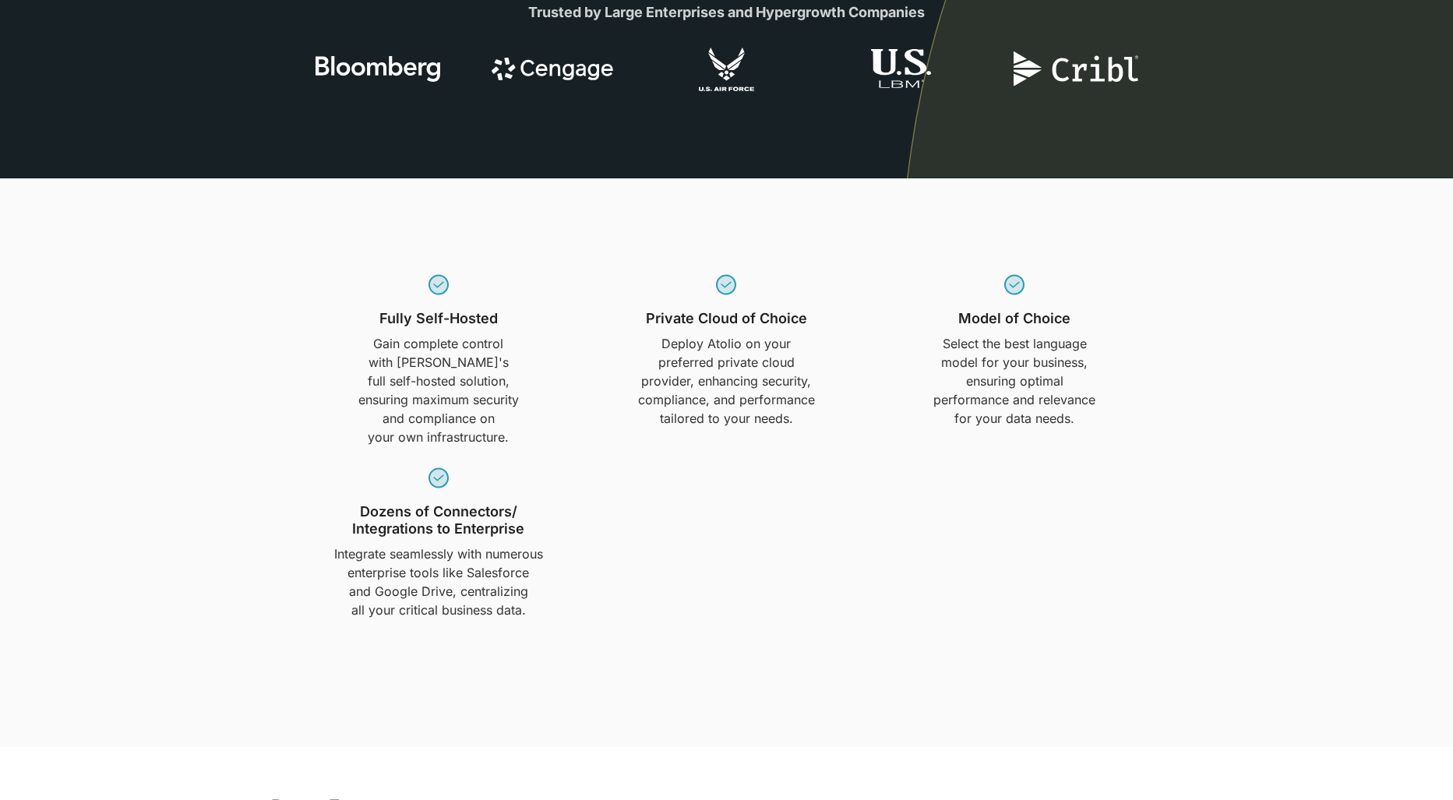
click at [1095, 605] on div "Fully Self-Hosted Gain complete control with Atolio's full self-hosted solution…" at bounding box center [726, 443] width 845 height 354
drag, startPoint x: 612, startPoint y: 588, endPoint x: 525, endPoint y: 560, distance: 91.7
click at [612, 588] on div "Fully Self-Hosted Gain complete control with Atolio's full self-hosted solution…" at bounding box center [726, 443] width 845 height 354
click at [484, 517] on h3 "Dozens of Connectors/ Integrations to Enterprise" at bounding box center [439, 520] width 270 height 34
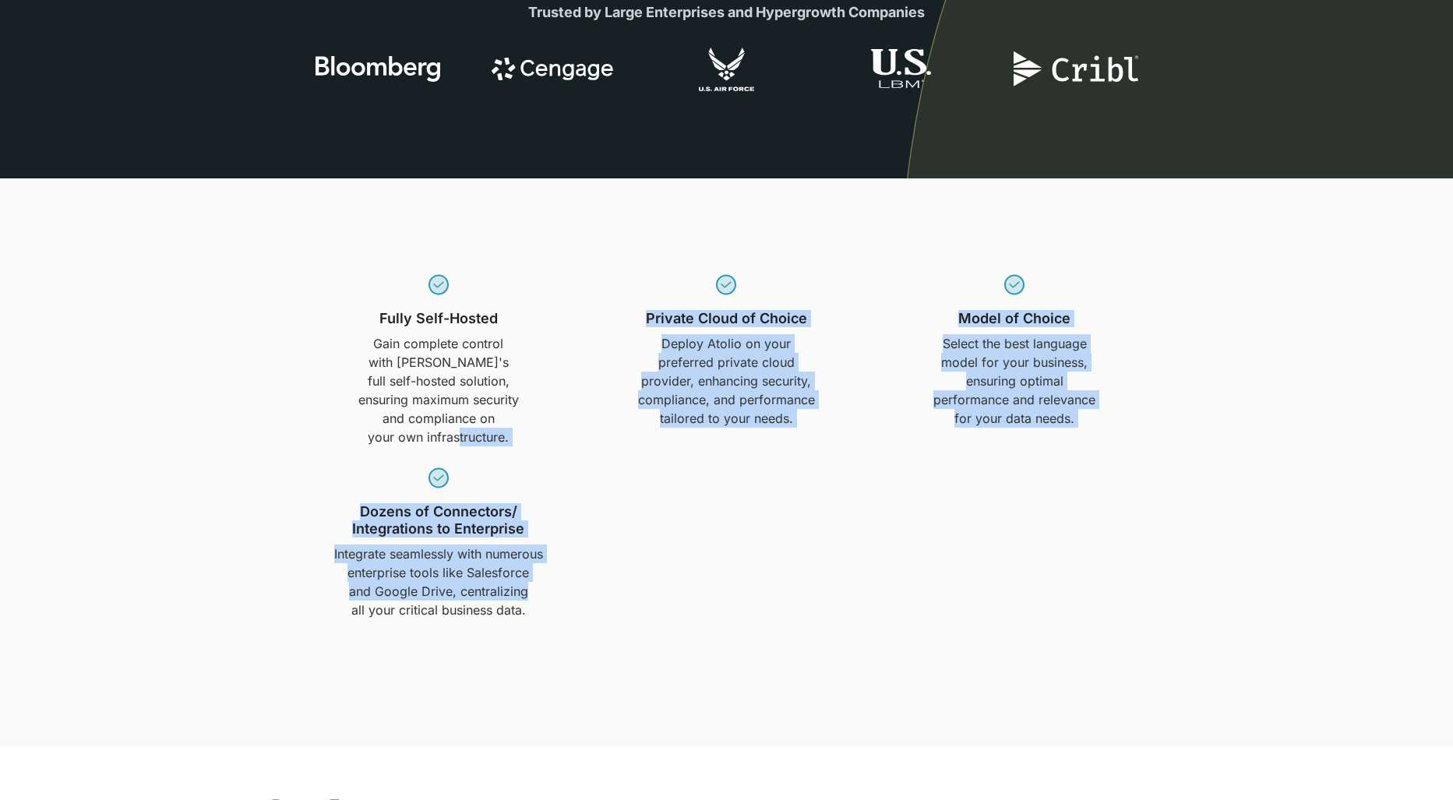
drag, startPoint x: 486, startPoint y: 448, endPoint x: 595, endPoint y: 696, distance: 270.7
click at [595, 696] on section "Fully Self-Hosted Gain complete control with Atolio's full self-hosted solution…" at bounding box center [726, 463] width 1453 height 570
drag, startPoint x: 595, startPoint y: 679, endPoint x: 598, endPoint y: 666, distance: 13.6
click at [596, 679] on section "Fully Self-Hosted Gain complete control with Atolio's full self-hosted solution…" at bounding box center [726, 463] width 1453 height 570
click at [601, 640] on section "Fully Self-Hosted Gain complete control with Atolio's full self-hosted solution…" at bounding box center [726, 463] width 1453 height 570
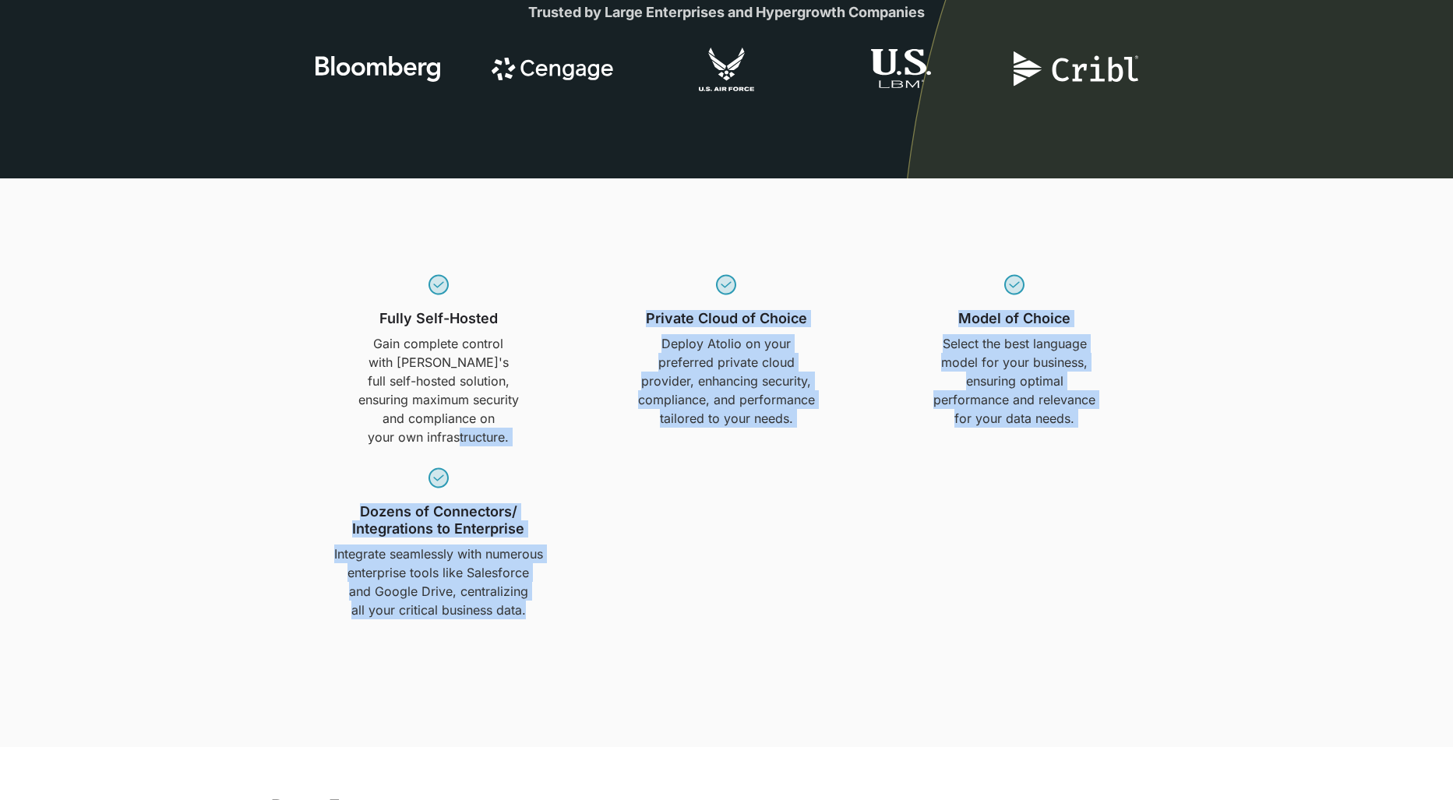
click at [600, 640] on section "Fully Self-Hosted Gain complete control with Atolio's full self-hosted solution…" at bounding box center [726, 463] width 1453 height 570
click at [432, 595] on p "Integrate seamlessly with numerous enterprise tools like Salesforce and Google …" at bounding box center [439, 582] width 270 height 75
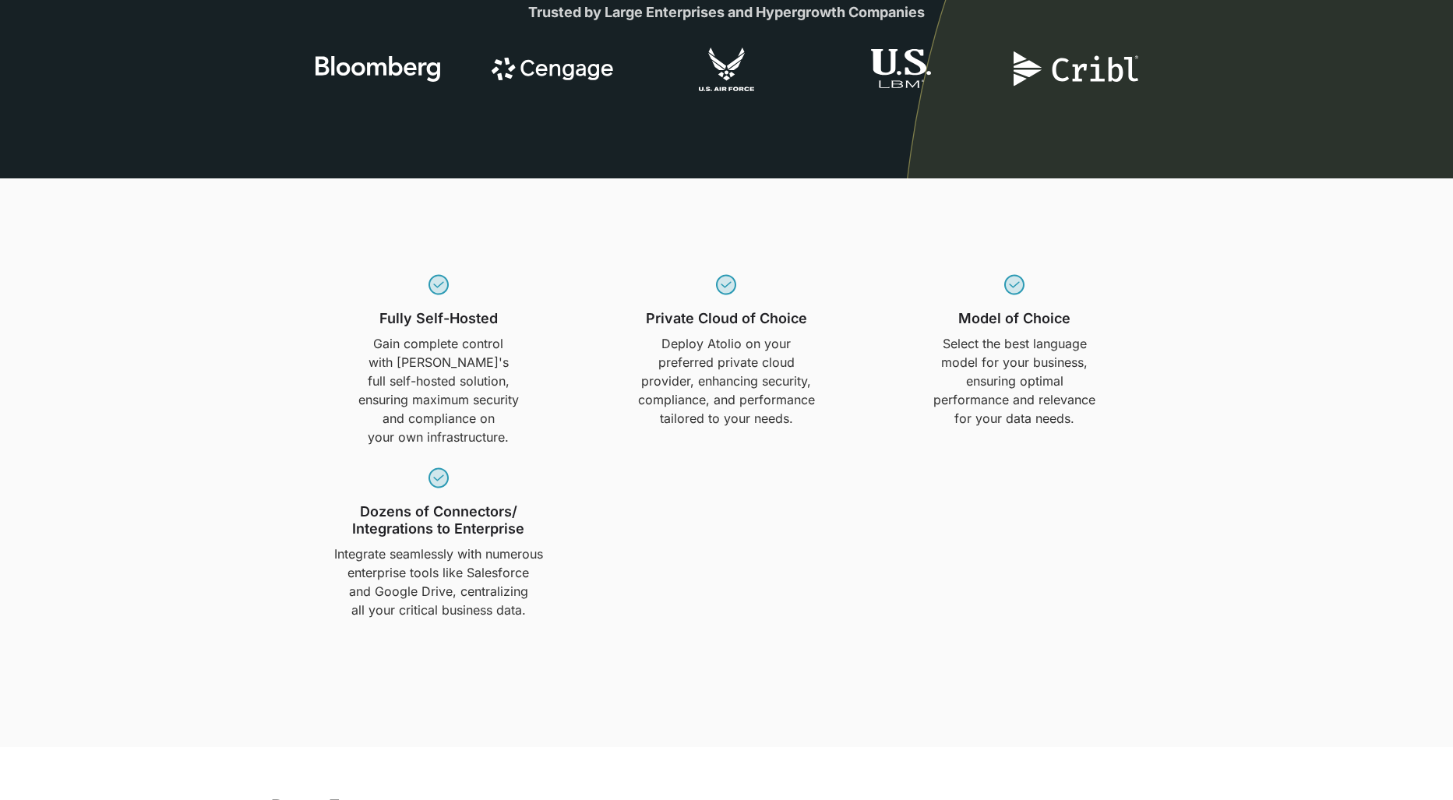
click at [430, 553] on p "Integrate seamlessly with numerous enterprise tools like Salesforce and Google …" at bounding box center [439, 582] width 270 height 75
drag, startPoint x: 471, startPoint y: 556, endPoint x: 510, endPoint y: 566, distance: 40.1
click at [510, 566] on p "Integrate seamlessly with numerous enterprise tools like Salesforce and Google …" at bounding box center [439, 582] width 270 height 75
click at [519, 570] on p "Integrate seamlessly with numerous enterprise tools like Salesforce and Google …" at bounding box center [439, 582] width 270 height 75
click at [561, 582] on p "Integrate seamlessly with numerous enterprise tools like Salesforce and Google …" at bounding box center [439, 582] width 270 height 75
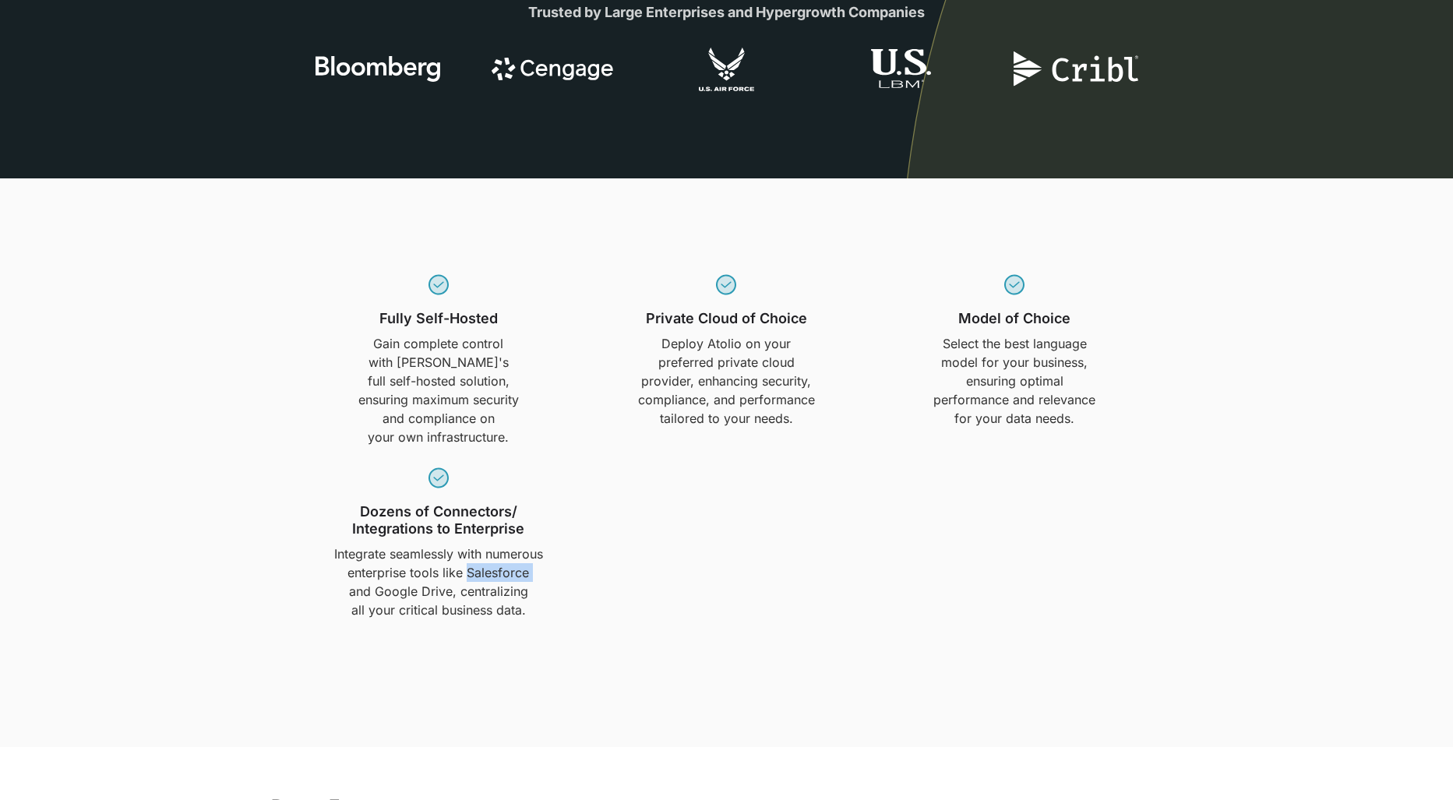
click at [561, 582] on p "Integrate seamlessly with numerous enterprise tools like Salesforce and Google …" at bounding box center [439, 582] width 270 height 75
click at [555, 594] on p "Integrate seamlessly with numerous enterprise tools like Salesforce and Google …" at bounding box center [439, 582] width 270 height 75
click at [556, 610] on p "Integrate seamlessly with numerous enterprise tools like Salesforce and Google …" at bounding box center [439, 582] width 270 height 75
click at [958, 717] on section "Fully Self-Hosted Gain complete control with Atolio's full self-hosted solution…" at bounding box center [726, 463] width 1453 height 570
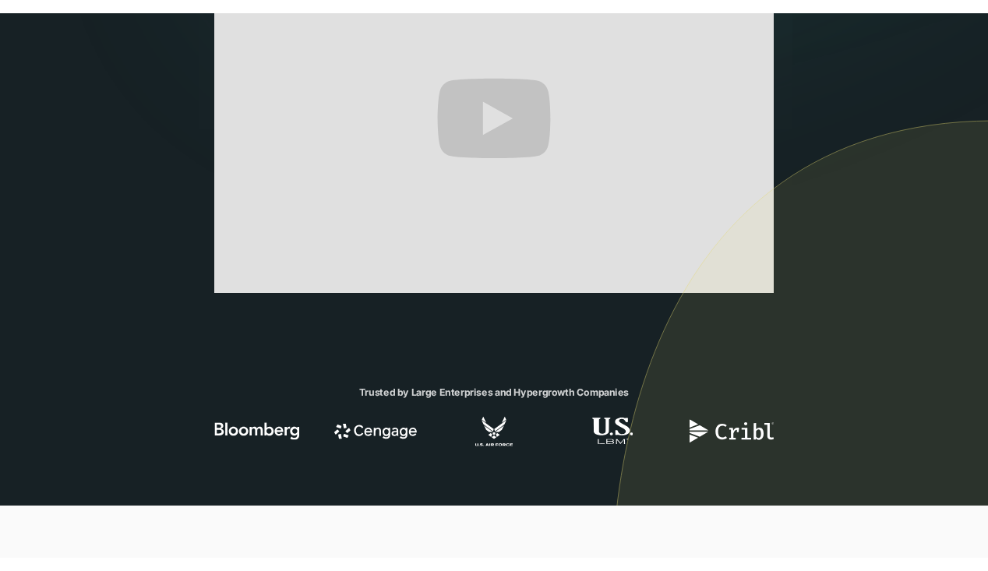
scroll to position [257, 0]
